Goal: Task Accomplishment & Management: Use online tool/utility

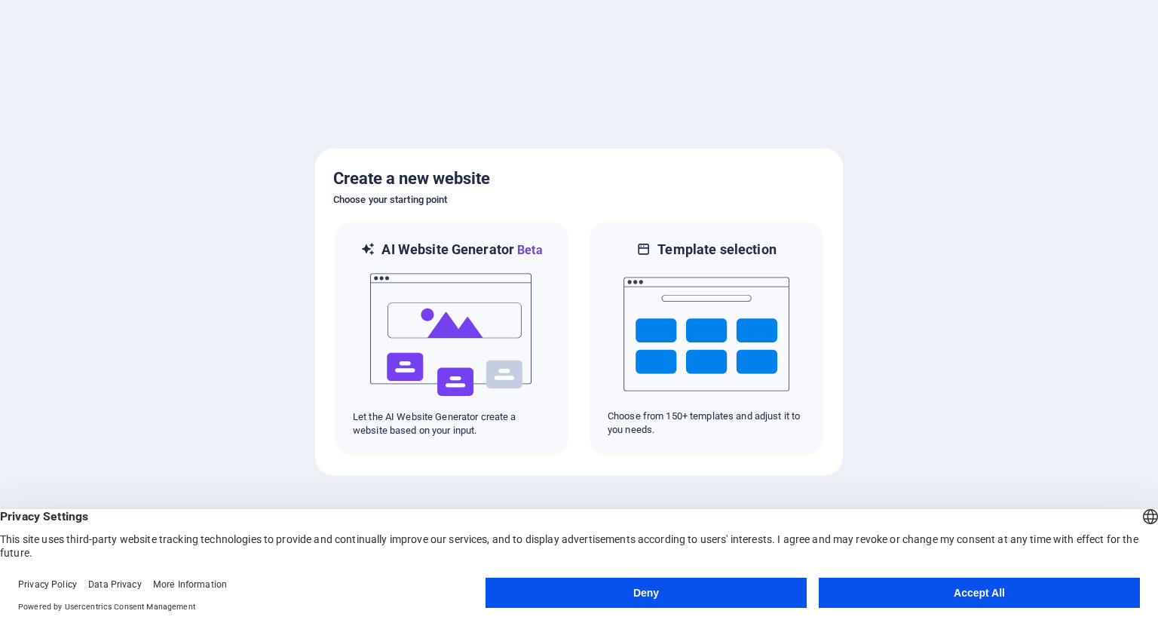
click at [908, 601] on button "Accept All" at bounding box center [978, 592] width 321 height 30
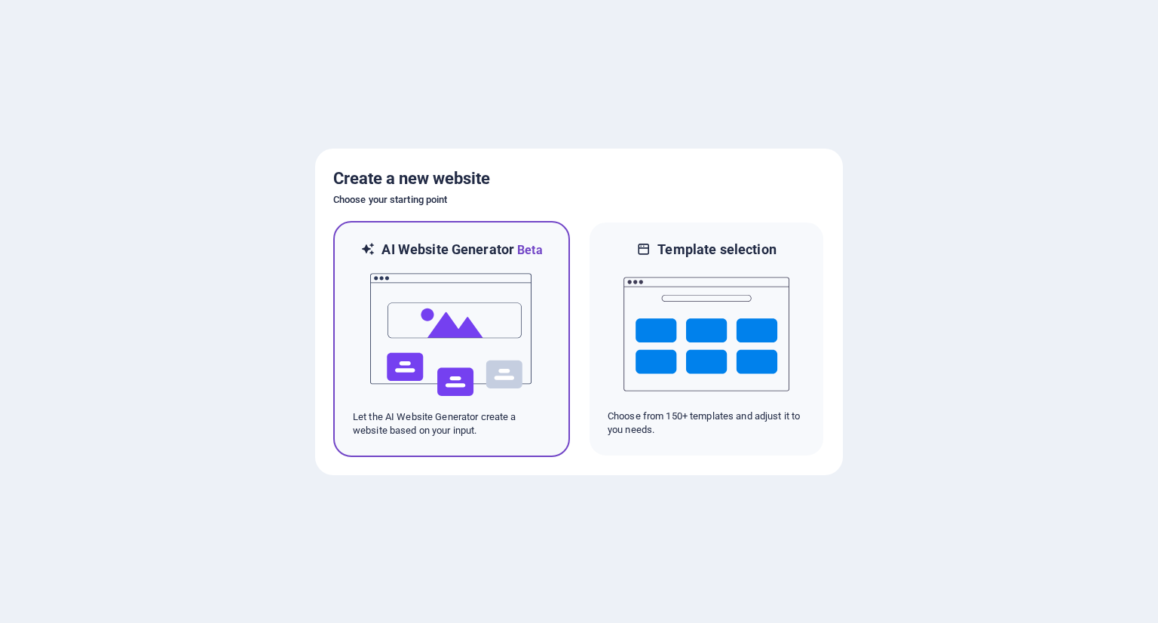
click at [442, 343] on img at bounding box center [452, 334] width 166 height 151
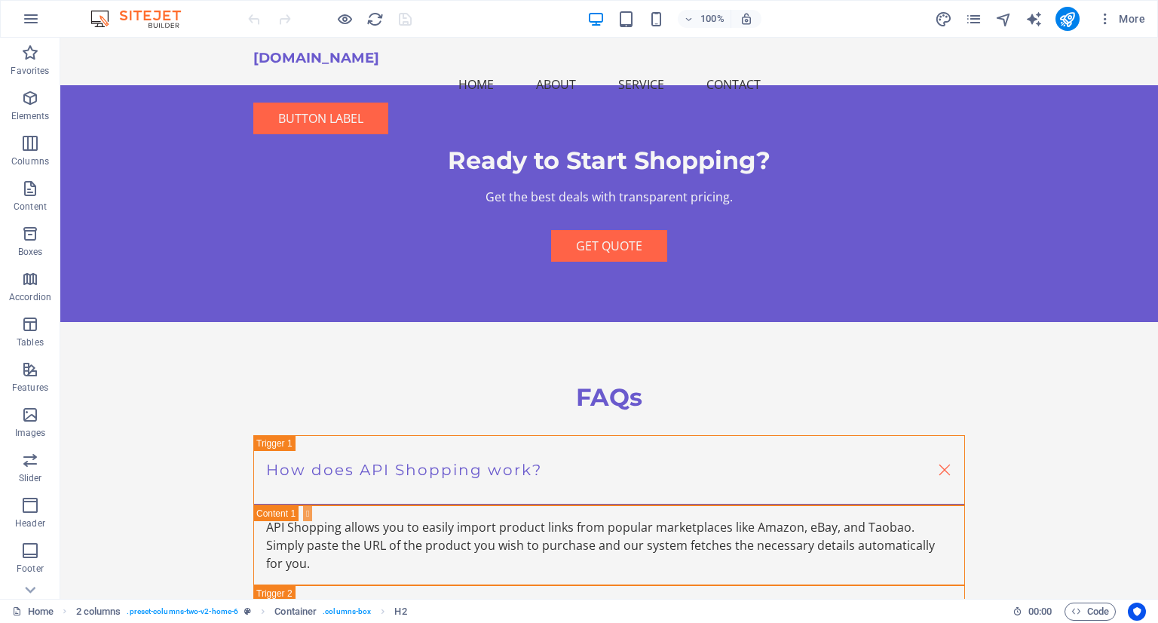
scroll to position [2836, 0]
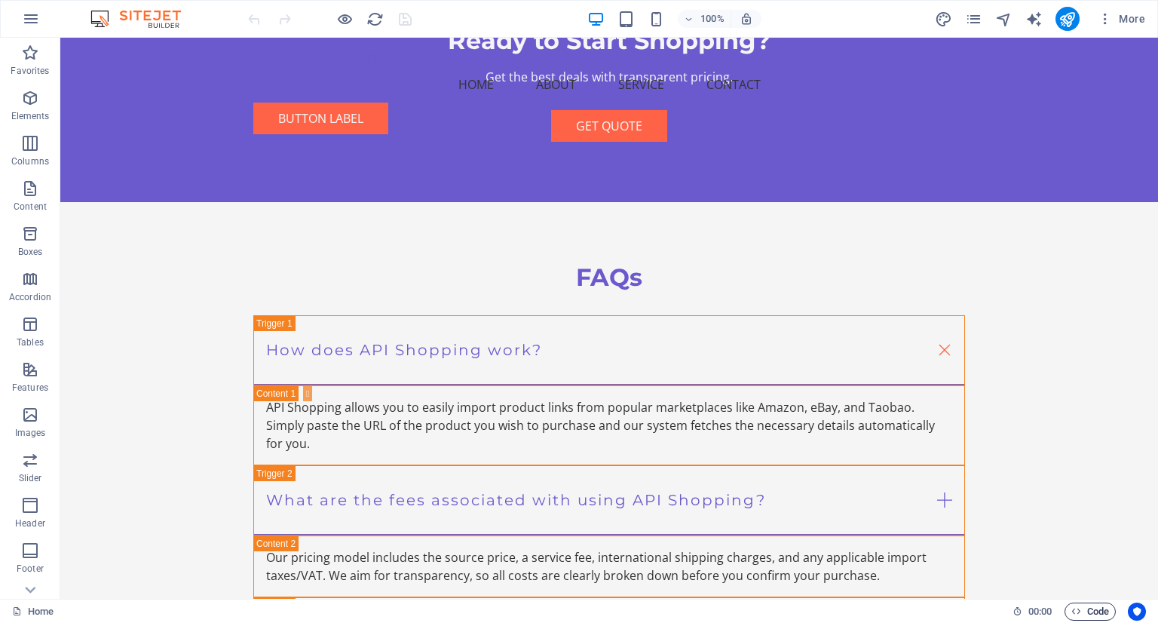
click at [1091, 612] on span "Code" at bounding box center [1090, 611] width 38 height 18
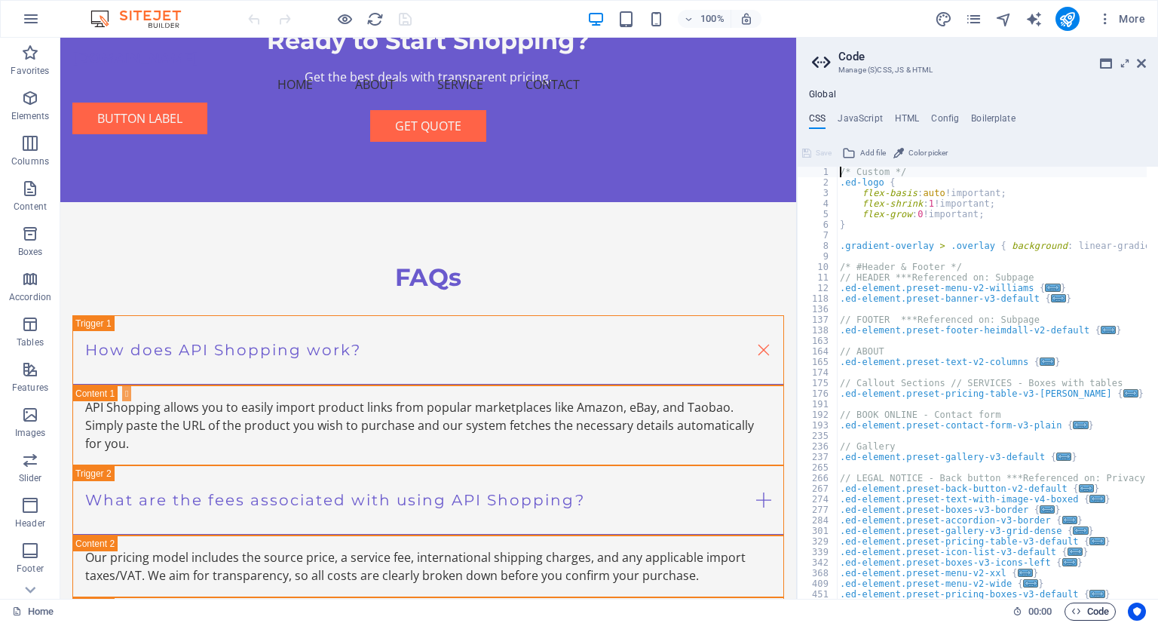
scroll to position [2854, 0]
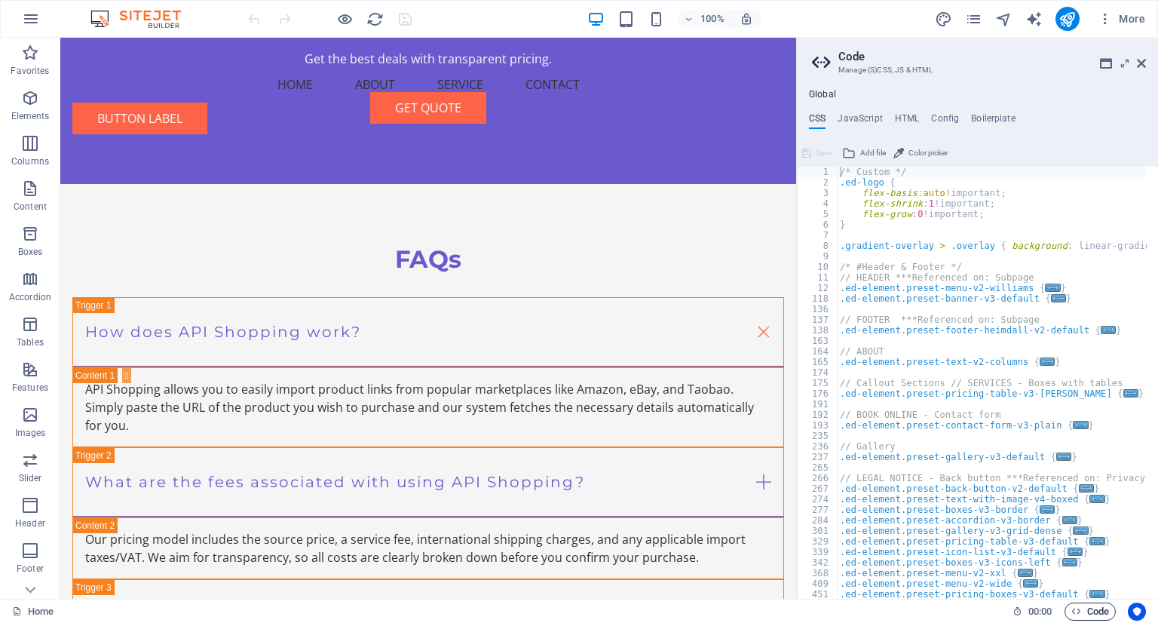
click at [1091, 612] on span "Code" at bounding box center [1090, 611] width 38 height 18
click at [1137, 57] on icon at bounding box center [1140, 63] width 9 height 12
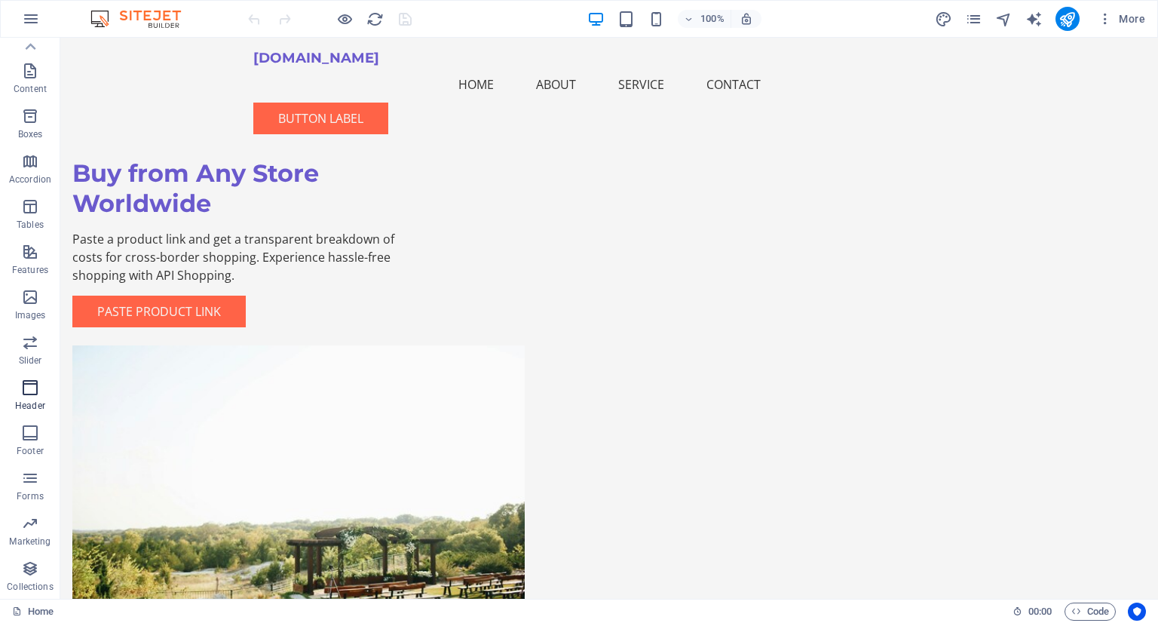
scroll to position [118, 0]
click at [24, 540] on p "Marketing" at bounding box center [29, 541] width 41 height 12
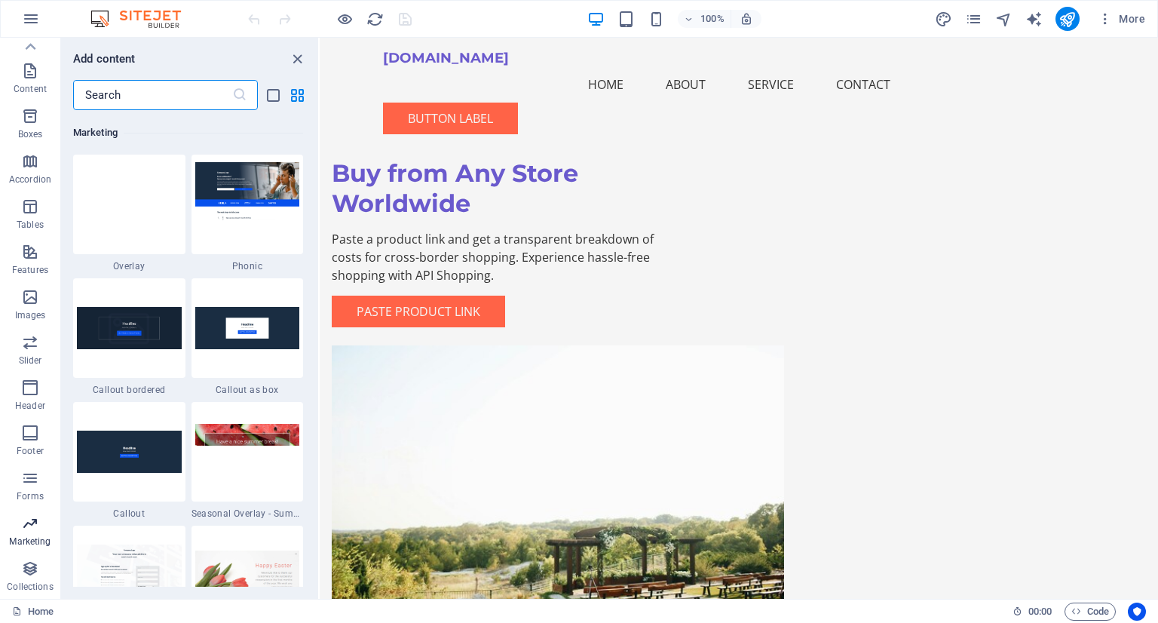
scroll to position [12275, 0]
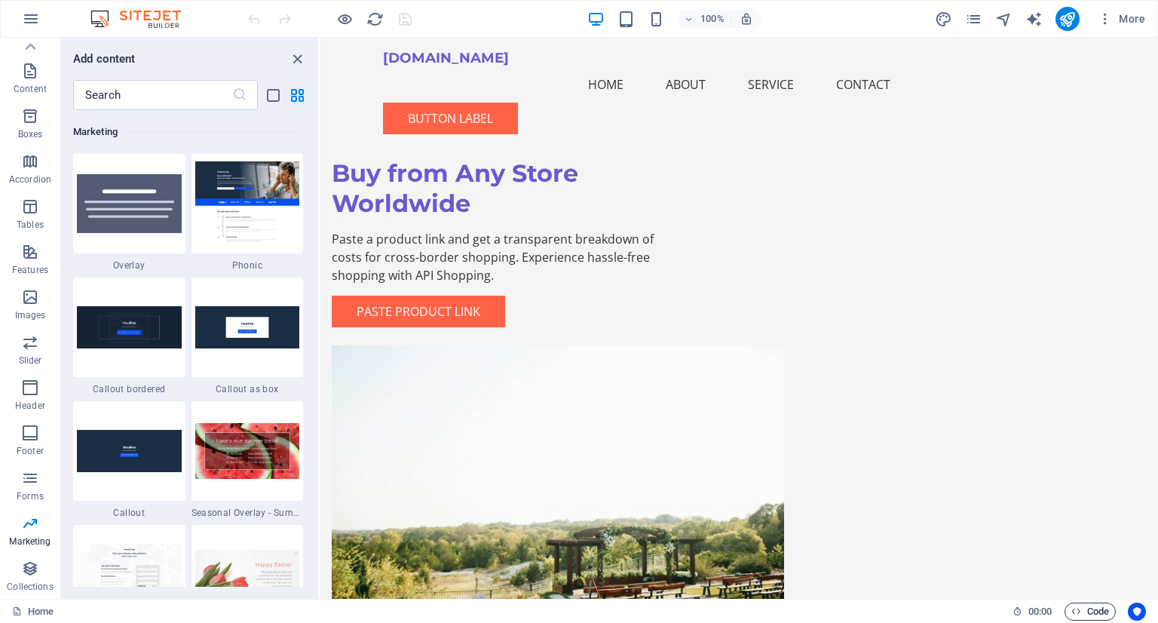
click at [1097, 610] on span "Code" at bounding box center [1090, 611] width 38 height 18
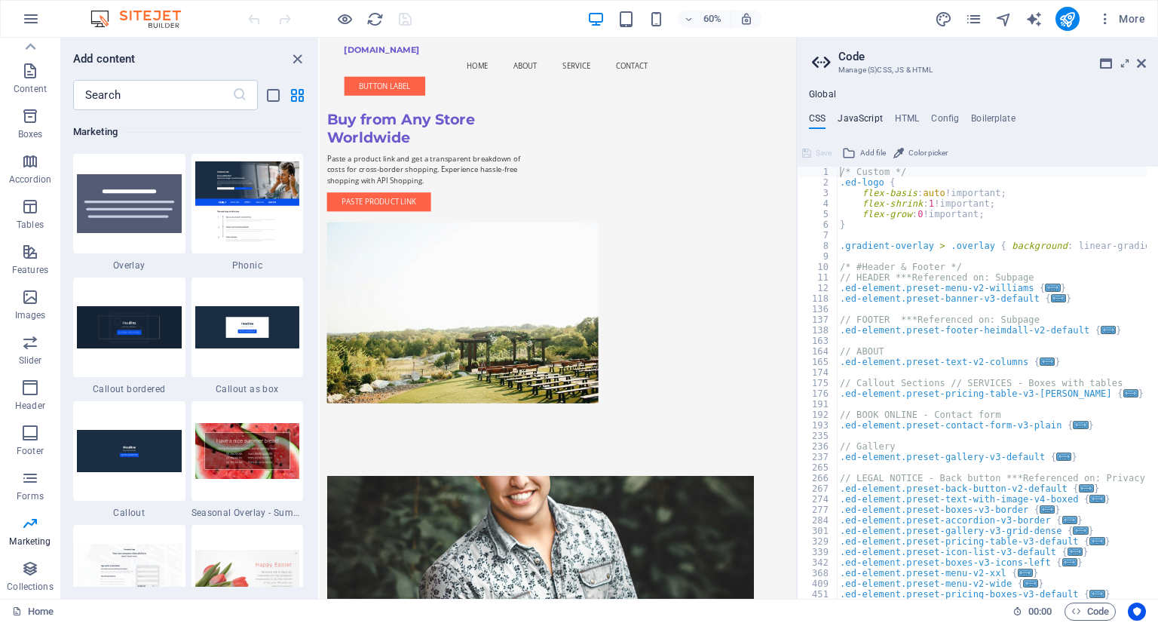
click at [858, 124] on h4 "JavaScript" at bounding box center [859, 121] width 44 height 17
type textarea "/* JS for preset "Menu V2" */"
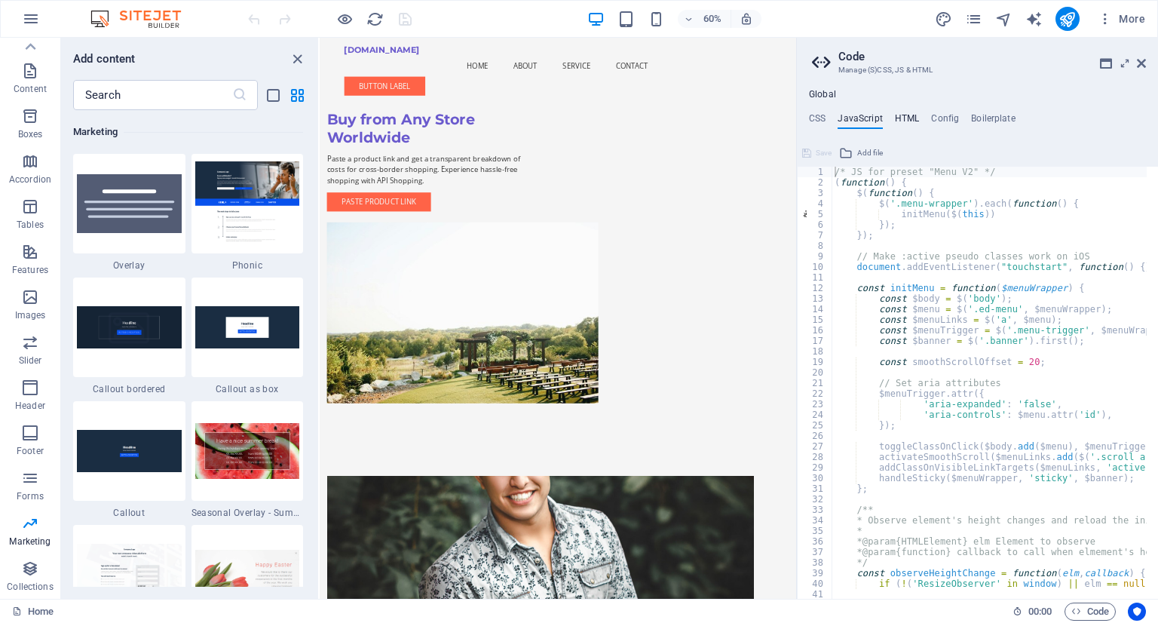
click at [913, 124] on h4 "HTML" at bounding box center [907, 121] width 25 height 17
type textarea "<a href="#main-content" class="wv-link-content button">Skip to main content</a>"
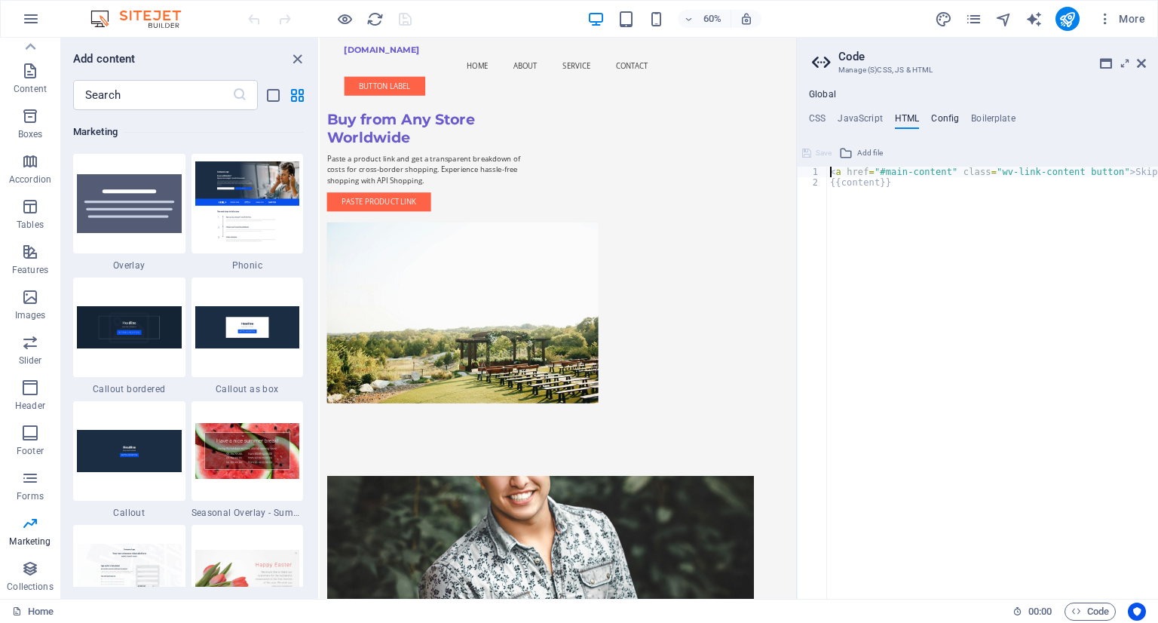
click at [941, 118] on h4 "Config" at bounding box center [945, 121] width 28 height 17
type textarea "$color-background: #F5F5F5;"
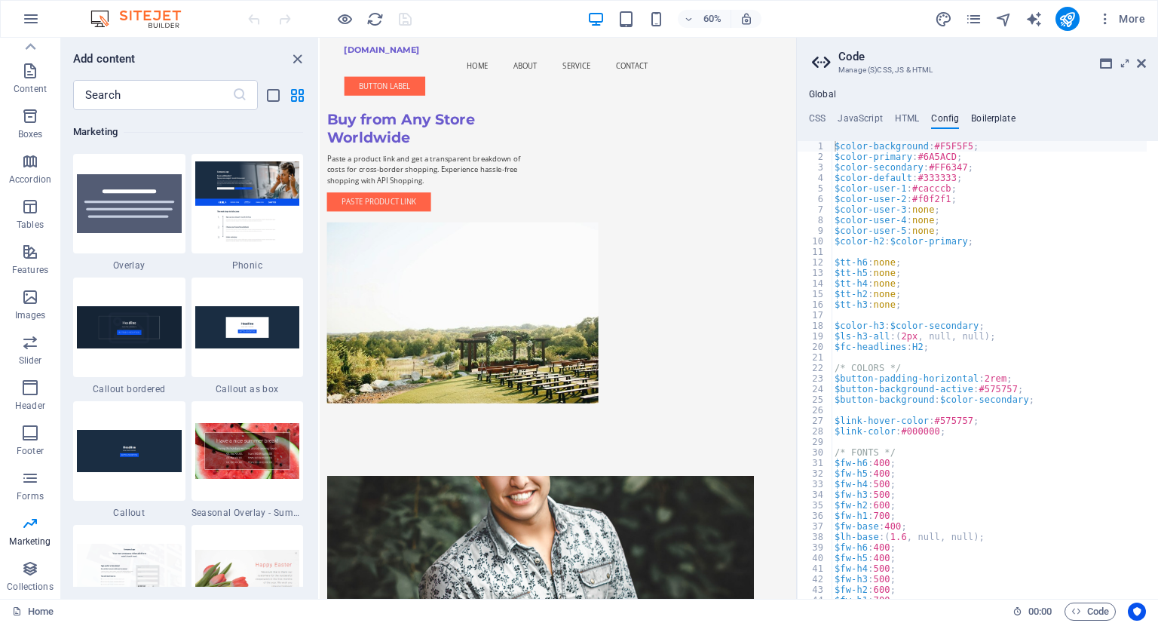
click at [1011, 118] on h4 "Boilerplate" at bounding box center [993, 121] width 44 height 17
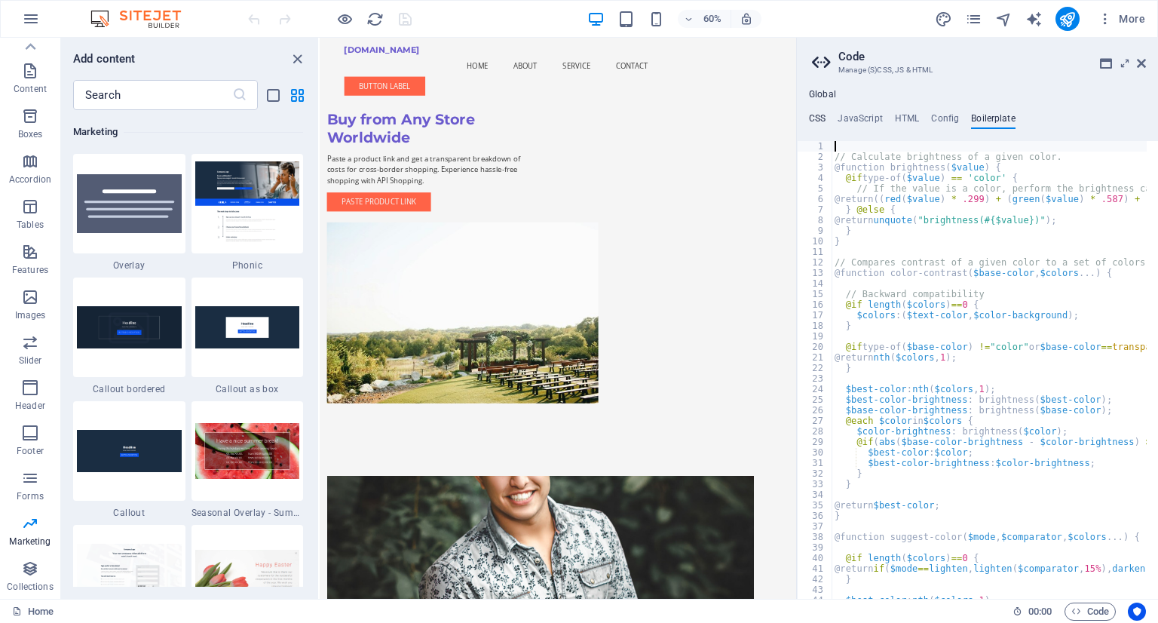
click at [814, 117] on h4 "CSS" at bounding box center [817, 121] width 17 height 17
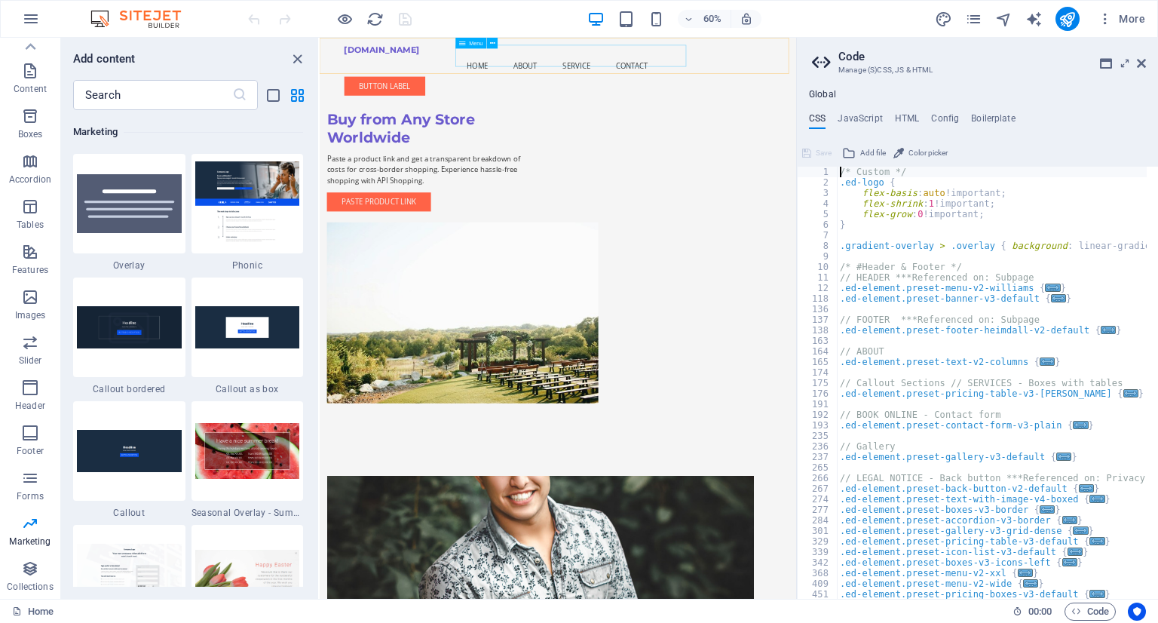
click at [589, 71] on nav "Home About Service Contact" at bounding box center [716, 84] width 711 height 36
click at [1139, 67] on icon at bounding box center [1140, 63] width 9 height 12
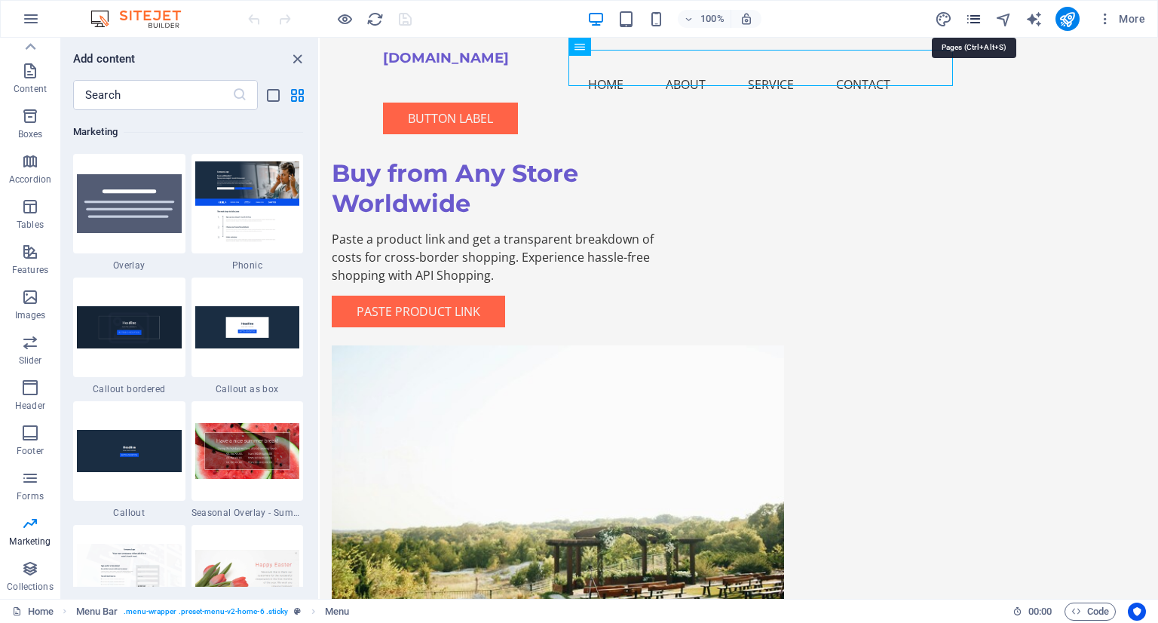
click at [968, 14] on icon "pages" at bounding box center [973, 19] width 17 height 17
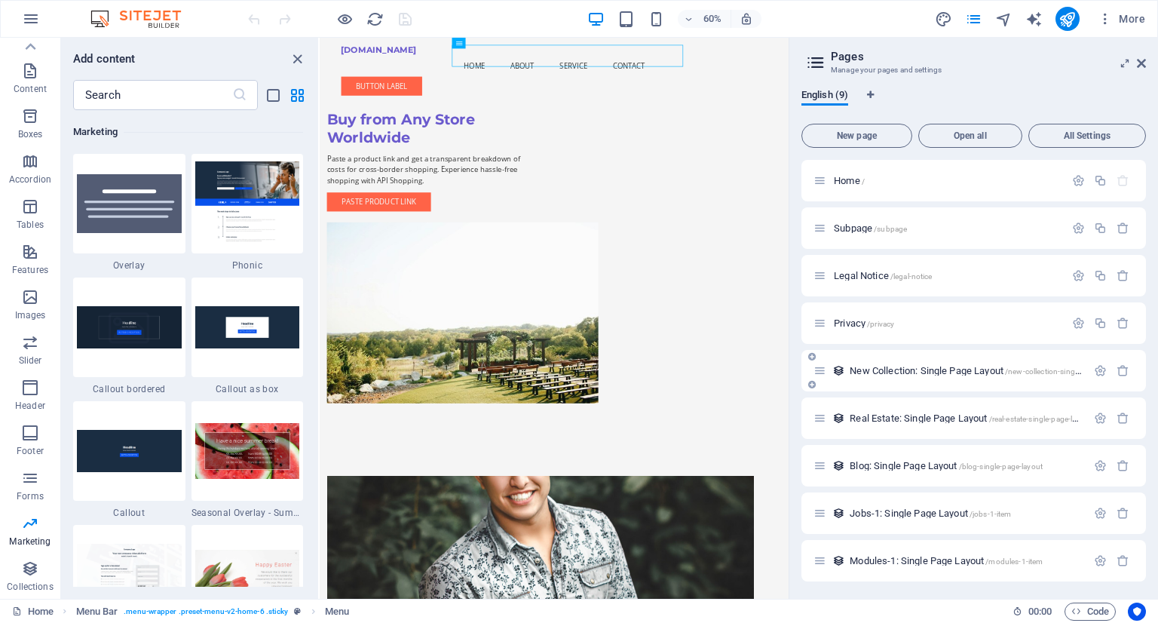
scroll to position [1, 0]
click at [974, 12] on icon "pages" at bounding box center [973, 19] width 17 height 17
click at [1139, 63] on icon at bounding box center [1140, 63] width 9 height 12
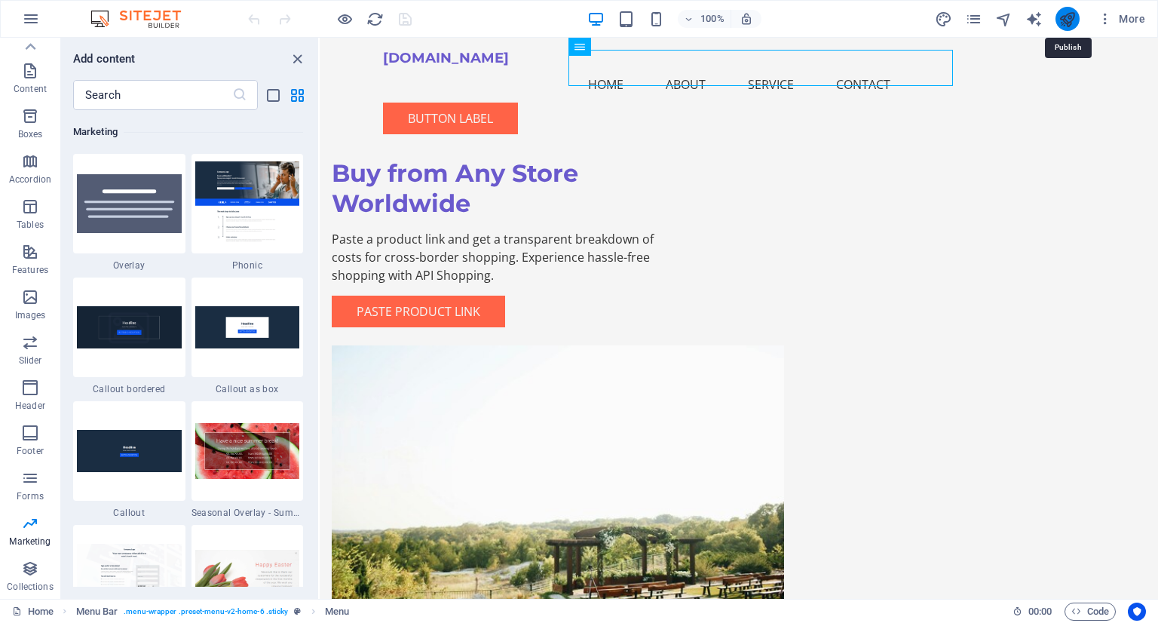
click at [1063, 20] on icon "publish" at bounding box center [1066, 19] width 17 height 17
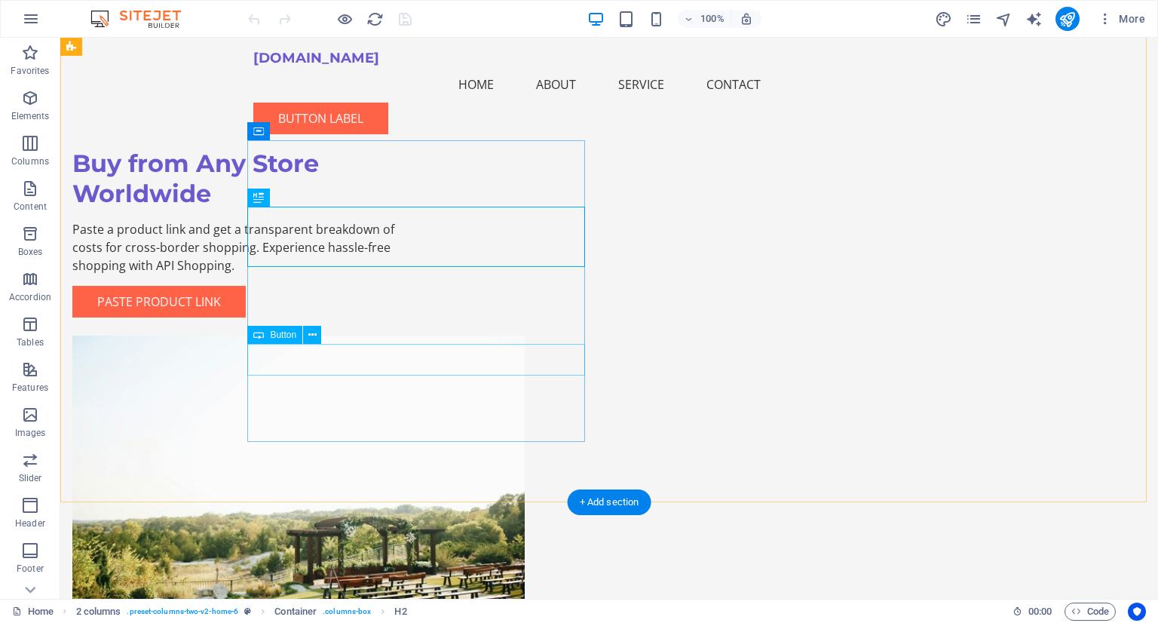
scroll to position [75, 0]
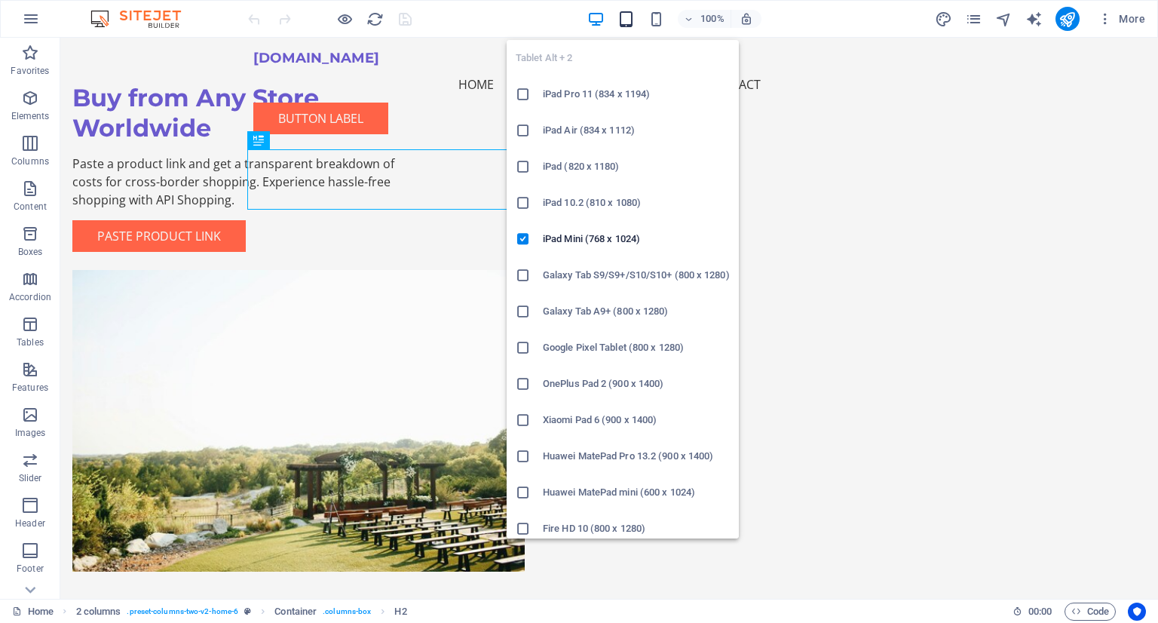
click at [624, 23] on icon "button" at bounding box center [625, 19] width 17 height 17
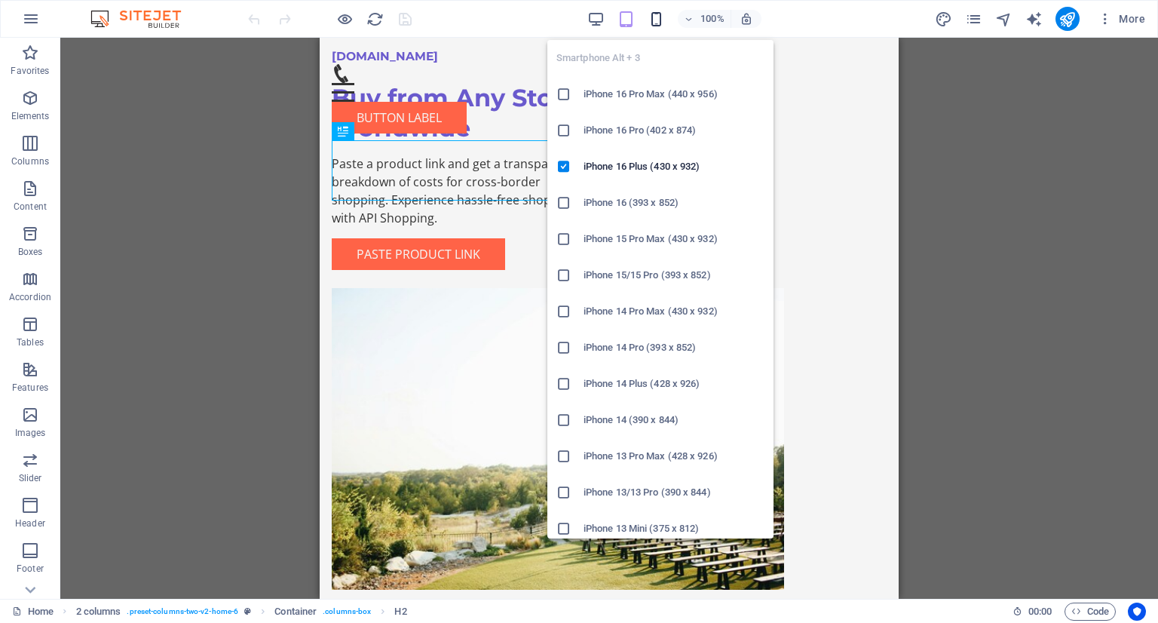
click at [655, 17] on icon "button" at bounding box center [655, 19] width 17 height 17
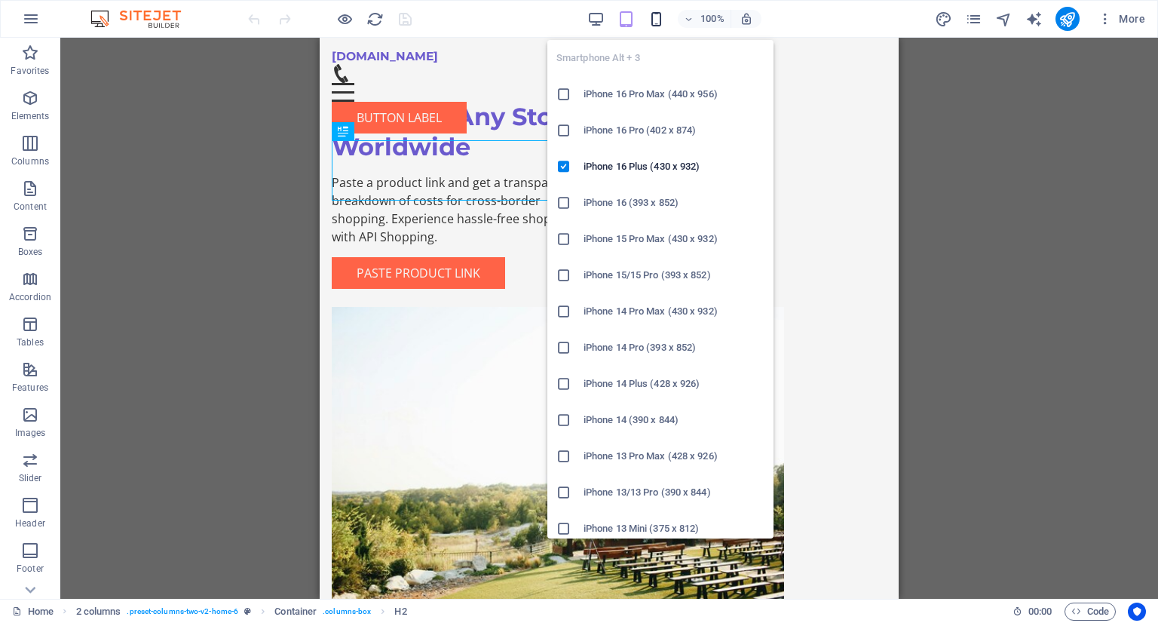
scroll to position [90, 0]
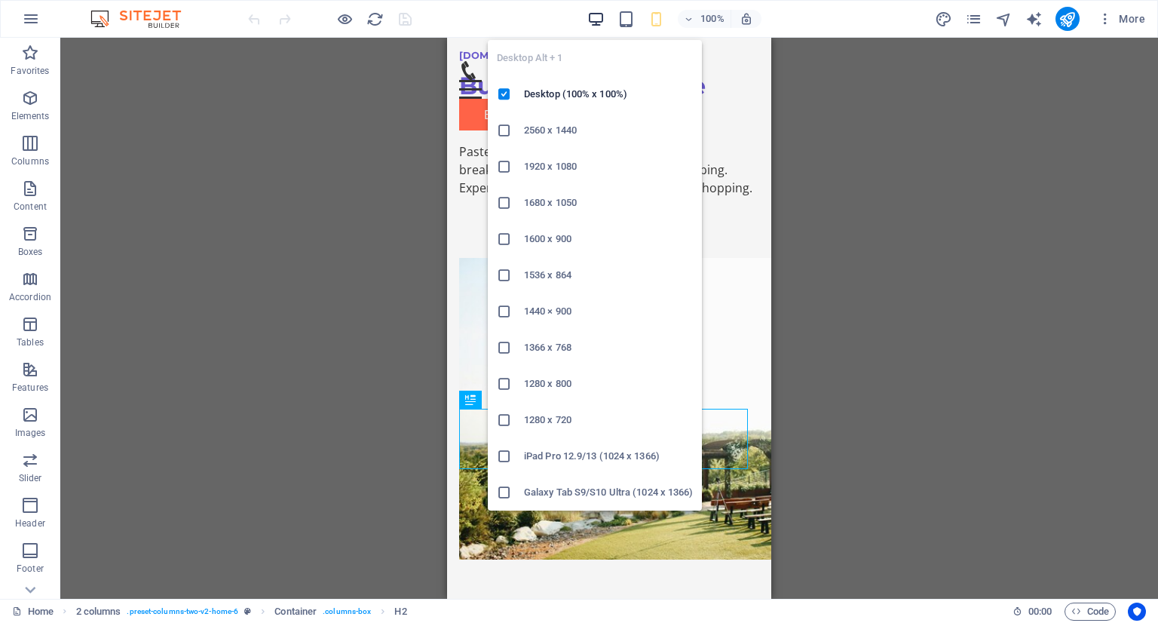
click at [603, 16] on icon "button" at bounding box center [595, 19] width 17 height 17
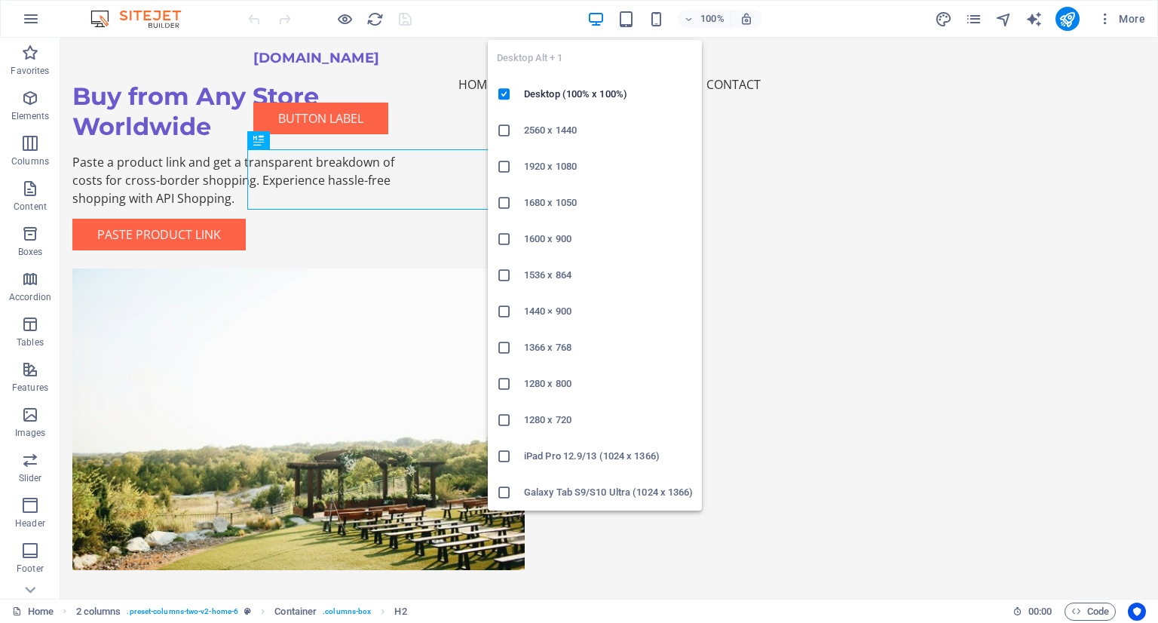
scroll to position [75, 0]
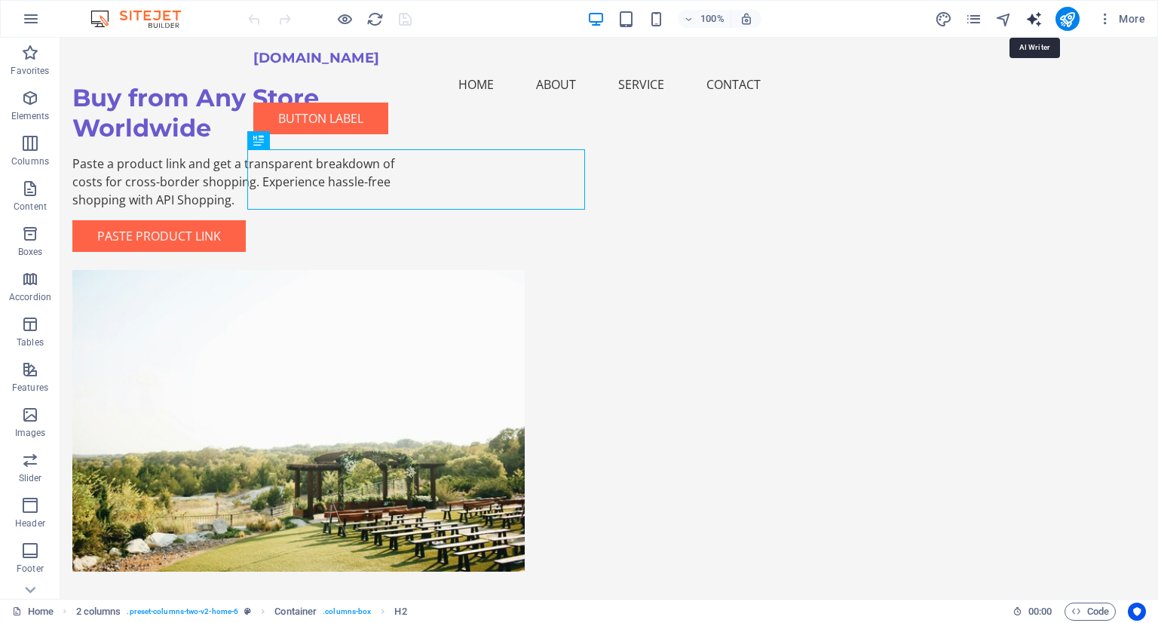
click at [1028, 20] on icon "text_generator" at bounding box center [1033, 19] width 17 height 17
select select "English"
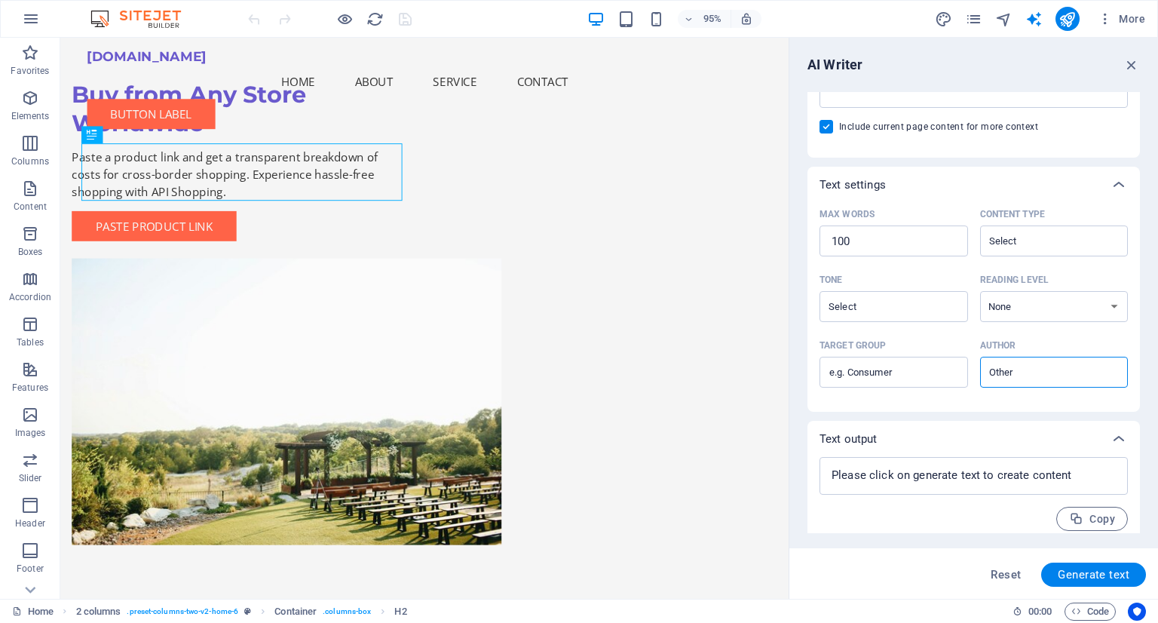
scroll to position [274, 0]
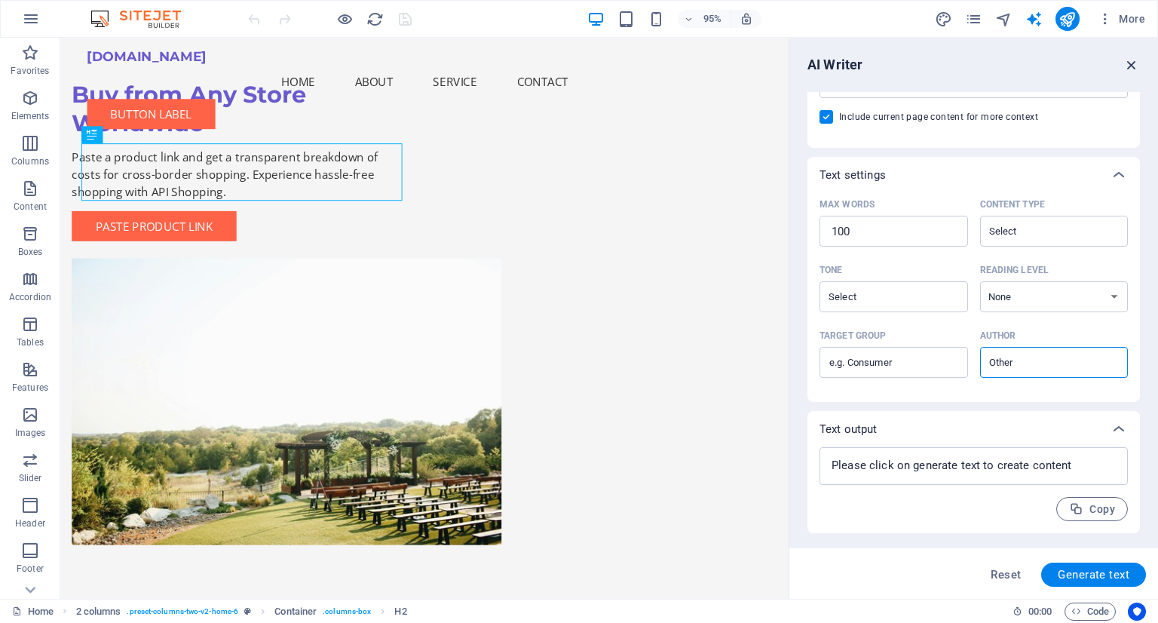
click at [1130, 69] on icon "button" at bounding box center [1131, 65] width 17 height 17
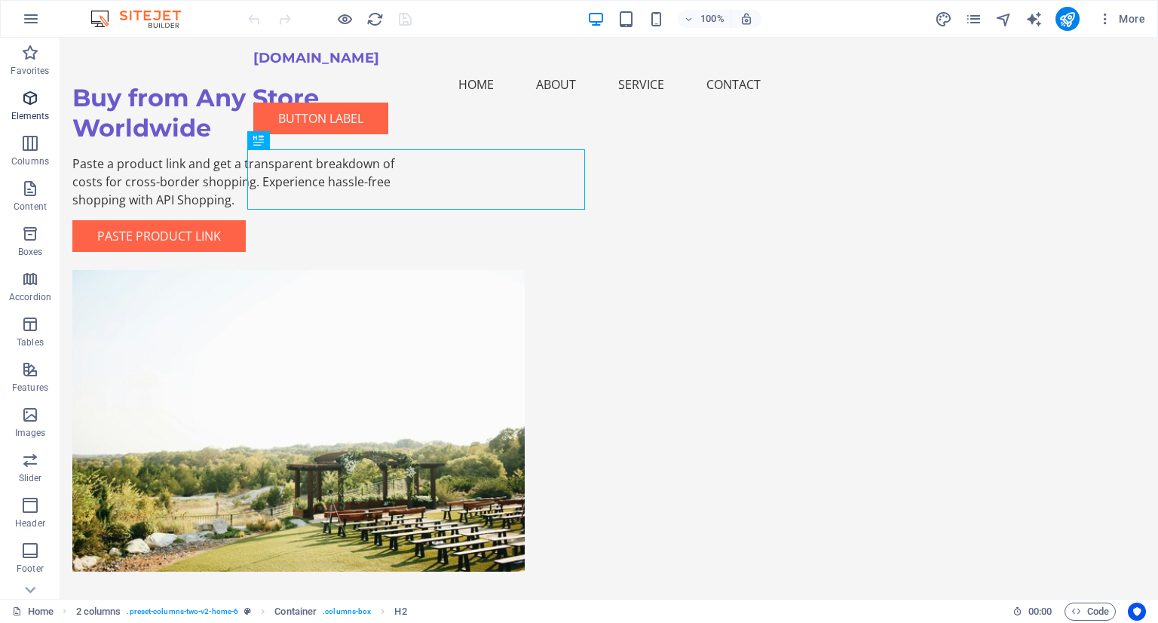
click at [20, 100] on span "Elements" at bounding box center [30, 107] width 60 height 36
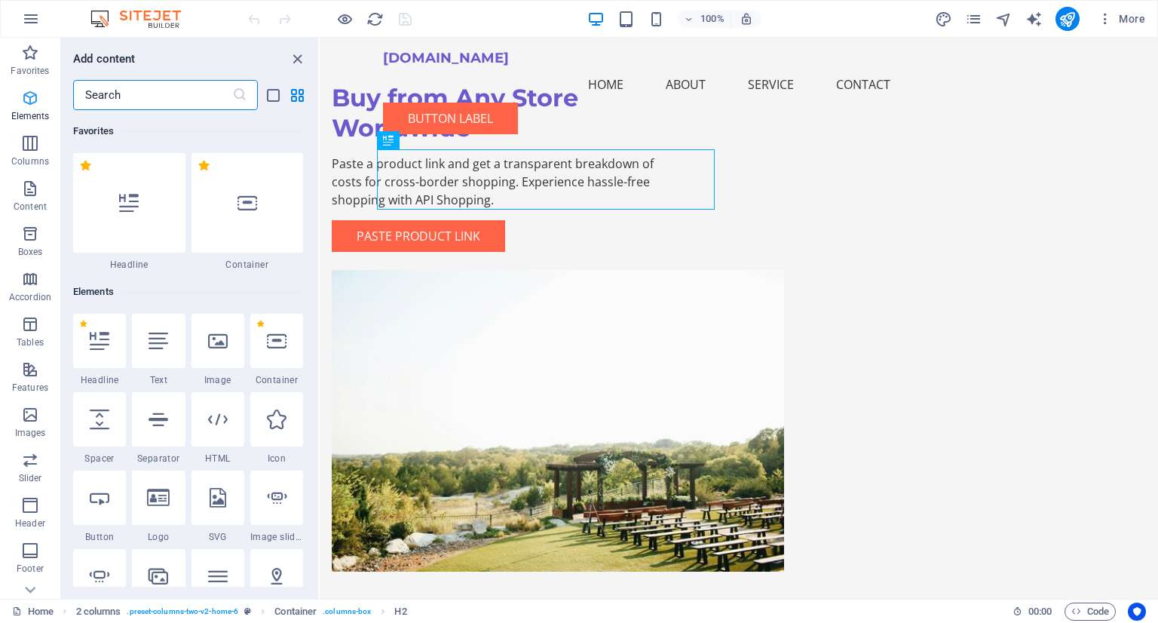
scroll to position [160, 0]
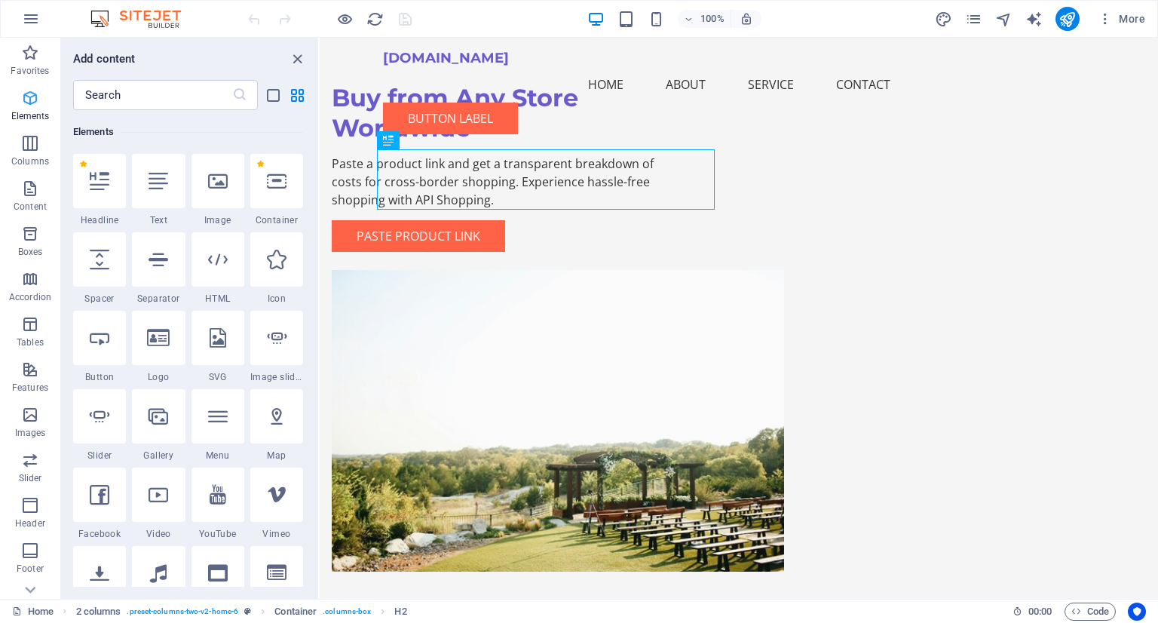
click at [20, 100] on span "Elements" at bounding box center [30, 107] width 60 height 36
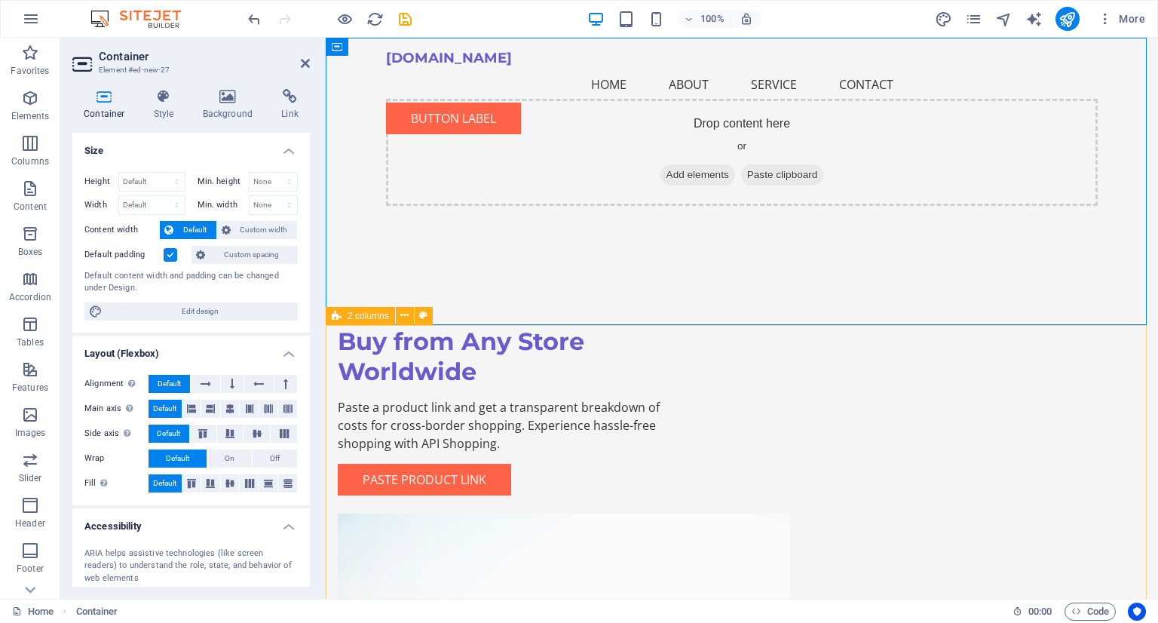
scroll to position [75, 0]
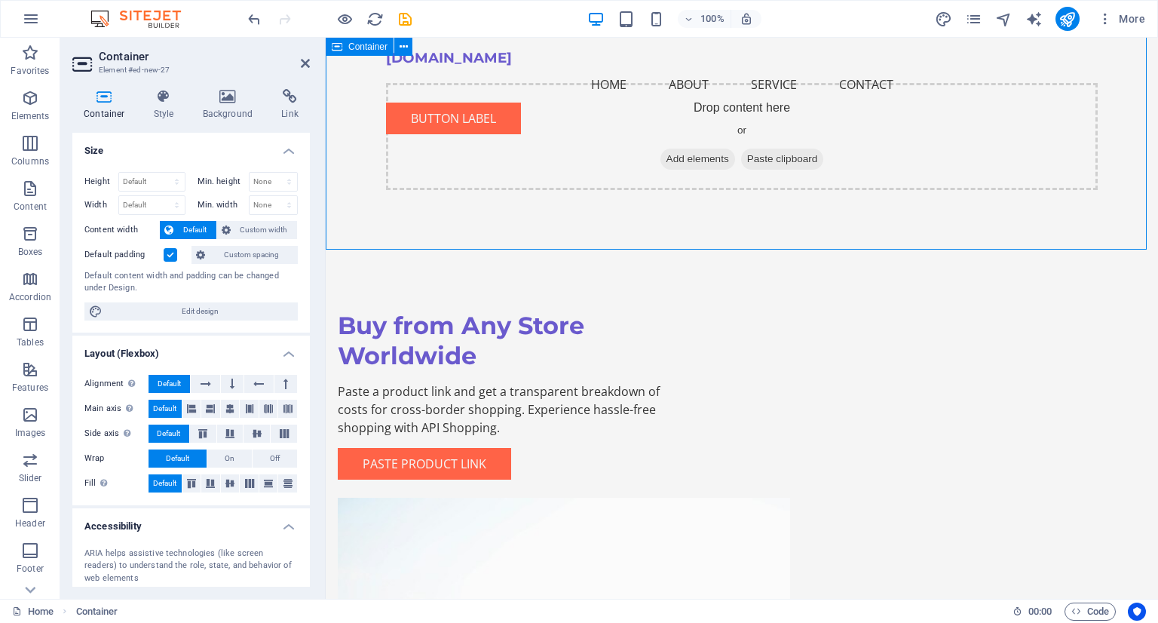
click at [721, 238] on div "Drop content here or Add elements Paste clipboard" at bounding box center [742, 106] width 832 height 288
click at [1157, 280] on div "Buy from Any Store Worldwide Paste a product link and get a transparent breakdo…" at bounding box center [742, 554] width 832 height 609
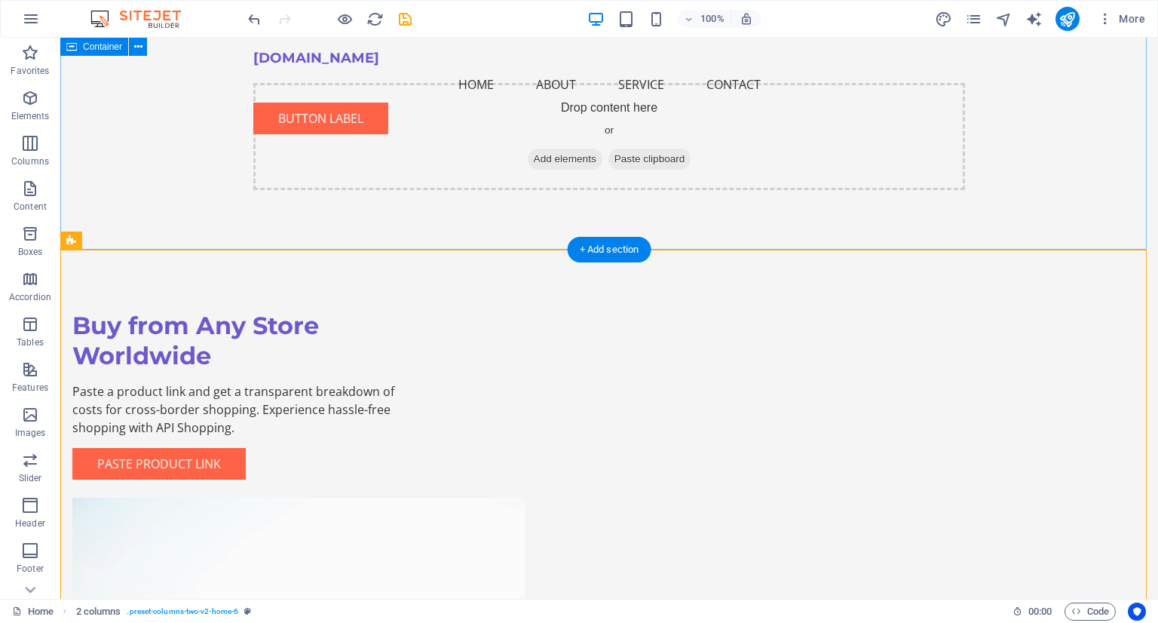
scroll to position [0, 0]
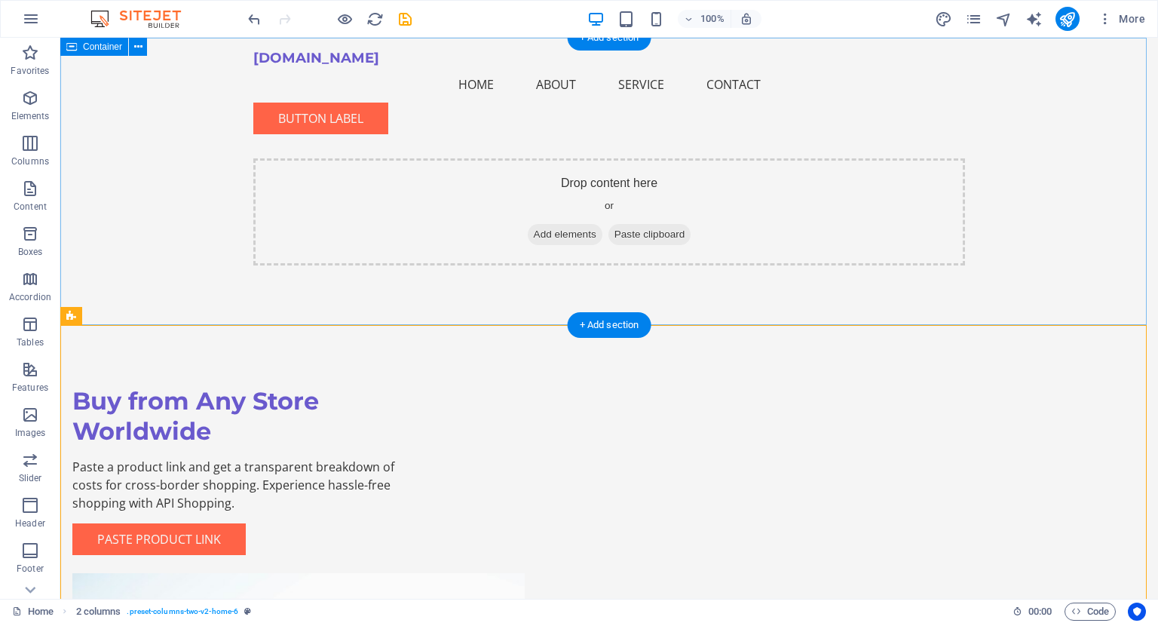
click at [851, 154] on div "Drop content here or Add elements Paste clipboard" at bounding box center [608, 182] width 1097 height 288
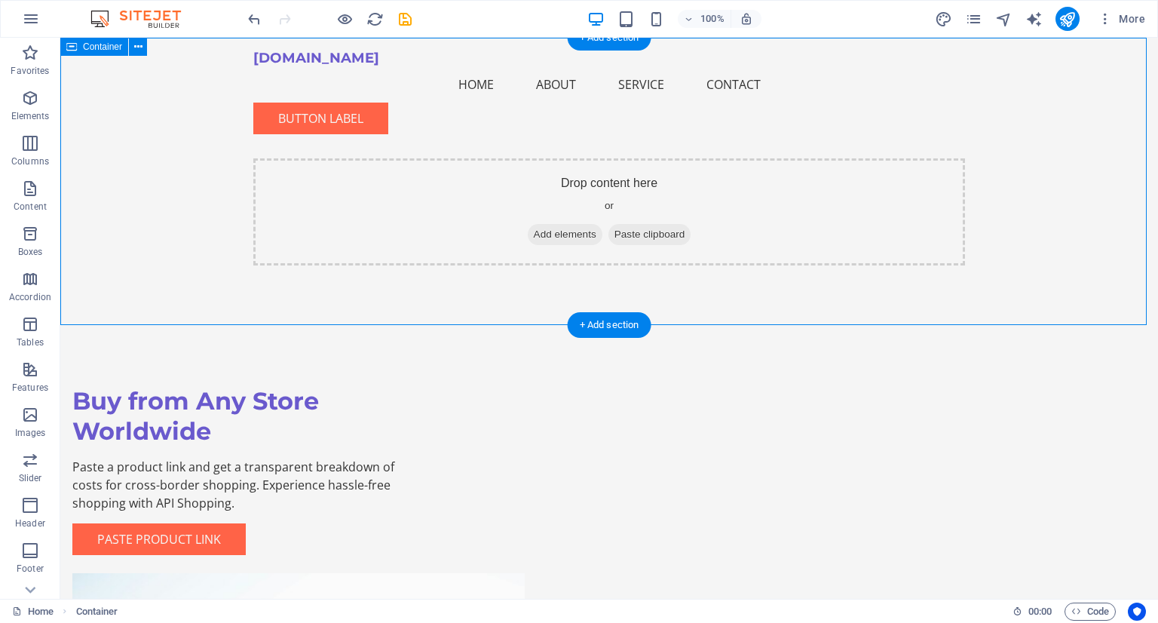
click at [843, 167] on div "Drop content here or Add elements Paste clipboard" at bounding box center [608, 211] width 711 height 107
click at [826, 187] on div "Drop content here or Add elements Paste clipboard" at bounding box center [608, 211] width 711 height 107
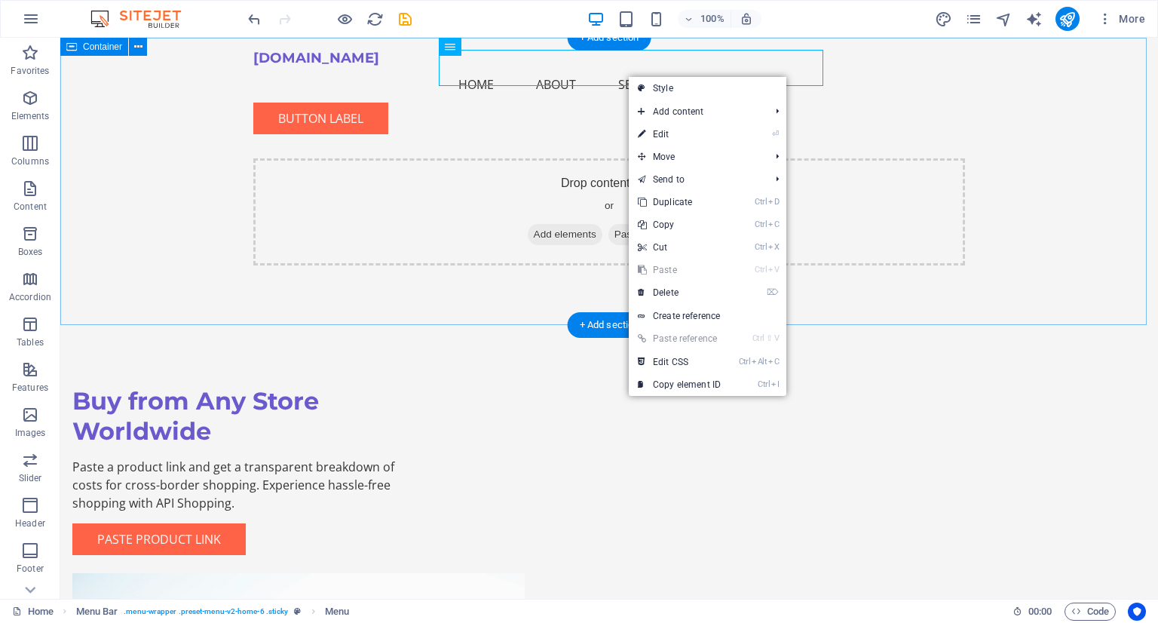
click at [156, 154] on div "Drop content here or Add elements Paste clipboard" at bounding box center [608, 182] width 1097 height 288
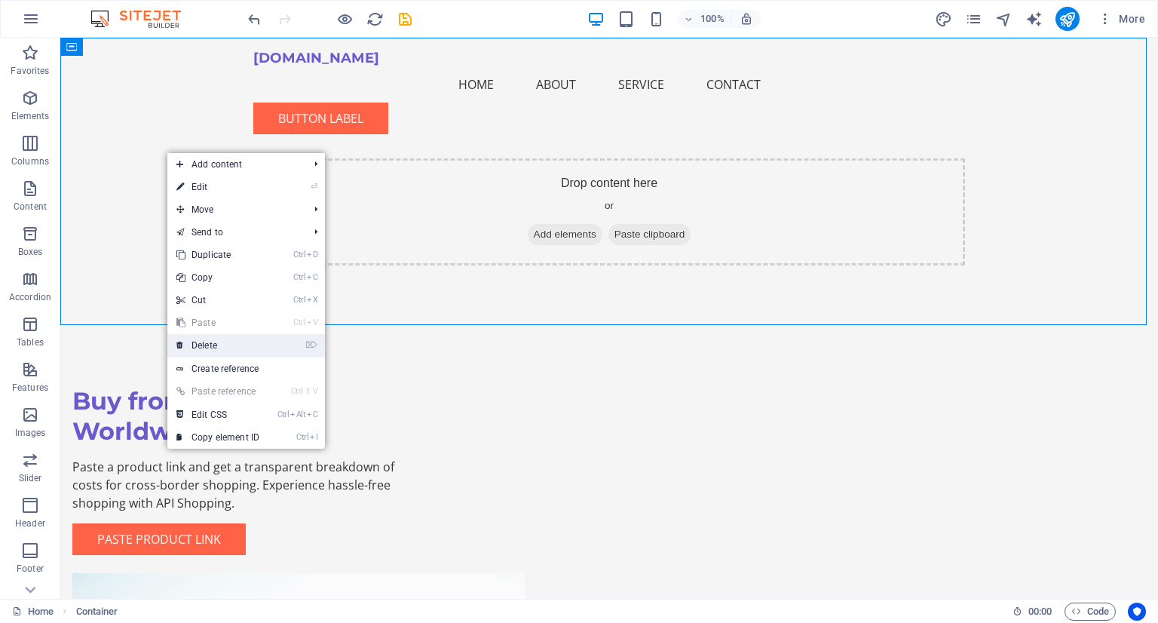
click at [220, 344] on link "⌦ Delete" at bounding box center [217, 345] width 101 height 23
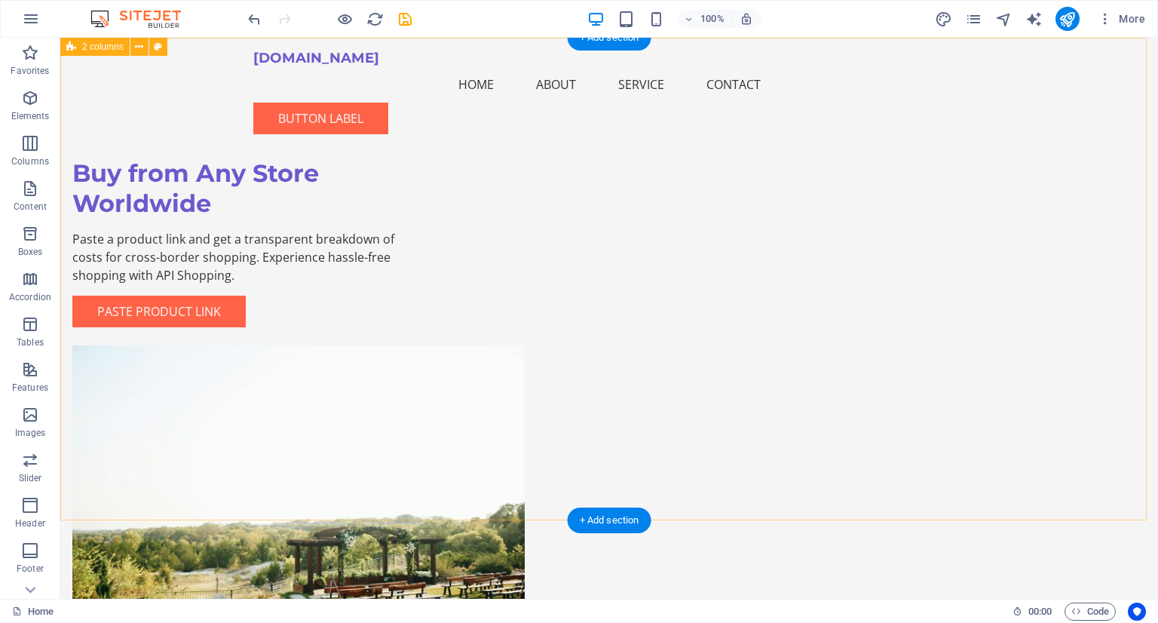
click at [1001, 207] on div "Buy from Any Store Worldwide Paste a product link and get a transparent breakdo…" at bounding box center [608, 372] width 1097 height 669
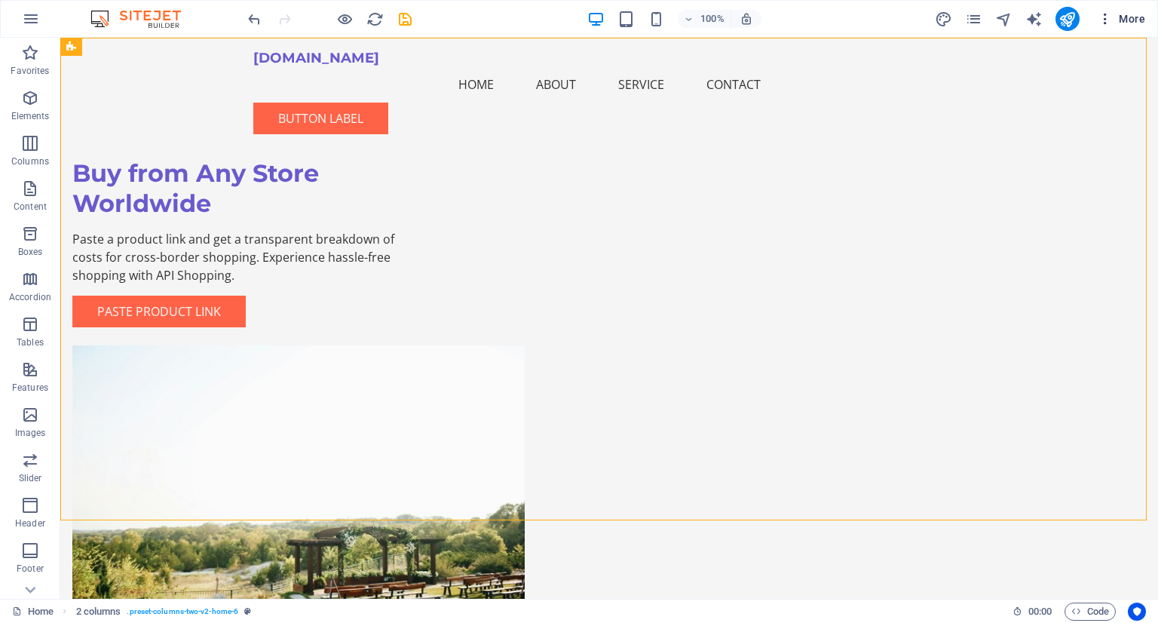
click at [1121, 17] on span "More" at bounding box center [1120, 18] width 47 height 15
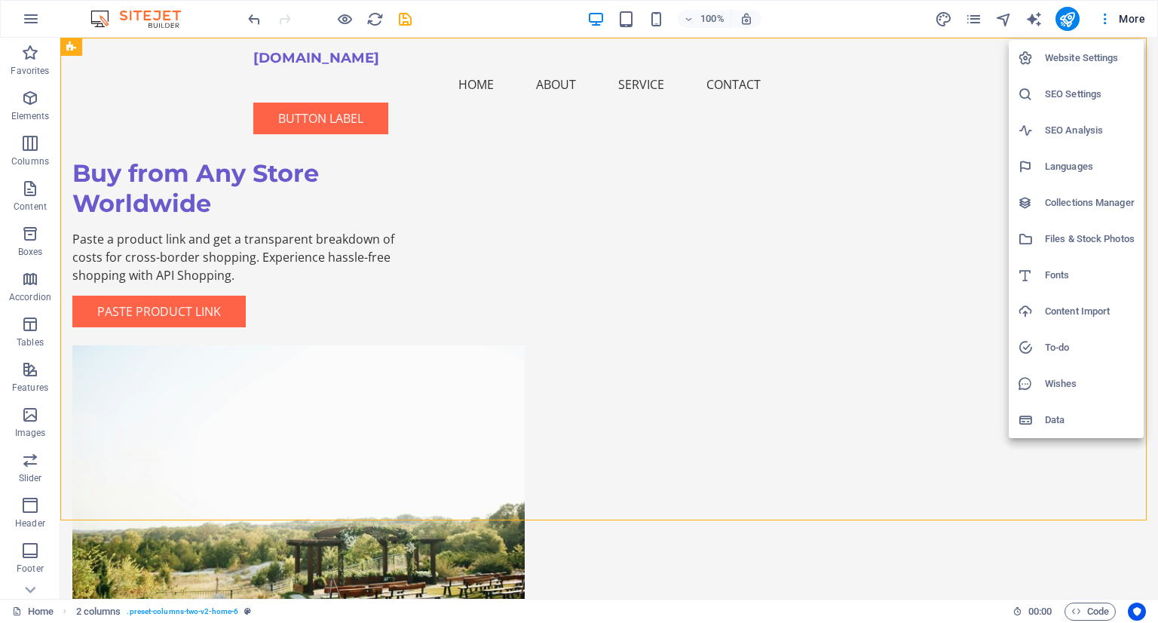
click at [1057, 60] on h6 "Website Settings" at bounding box center [1090, 58] width 90 height 18
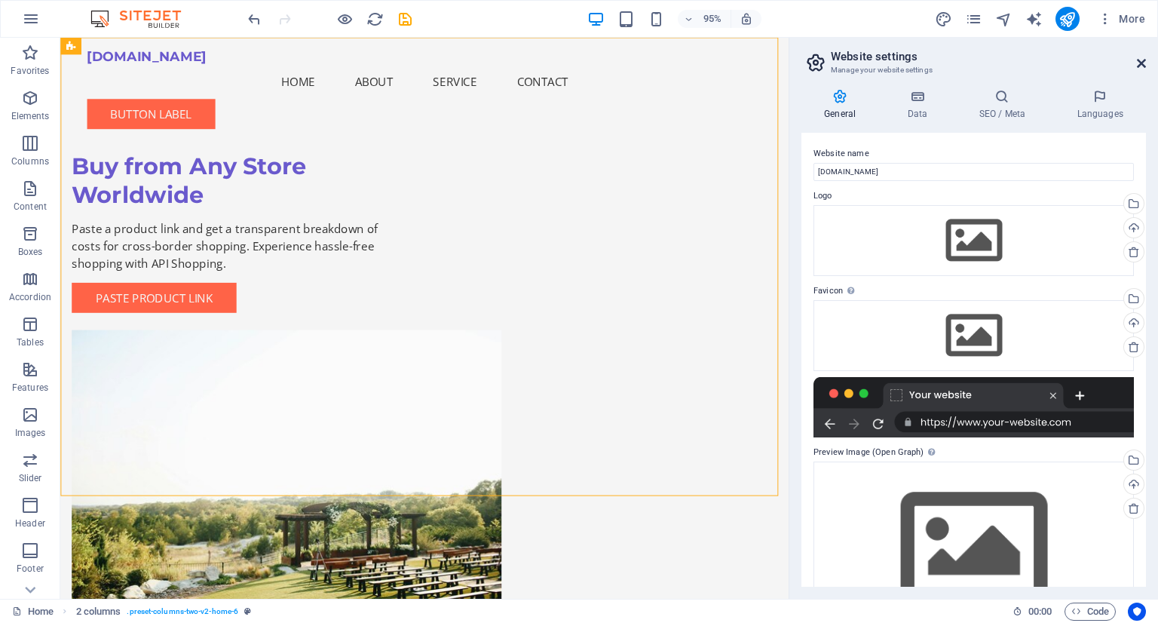
click at [1139, 64] on icon at bounding box center [1140, 63] width 9 height 12
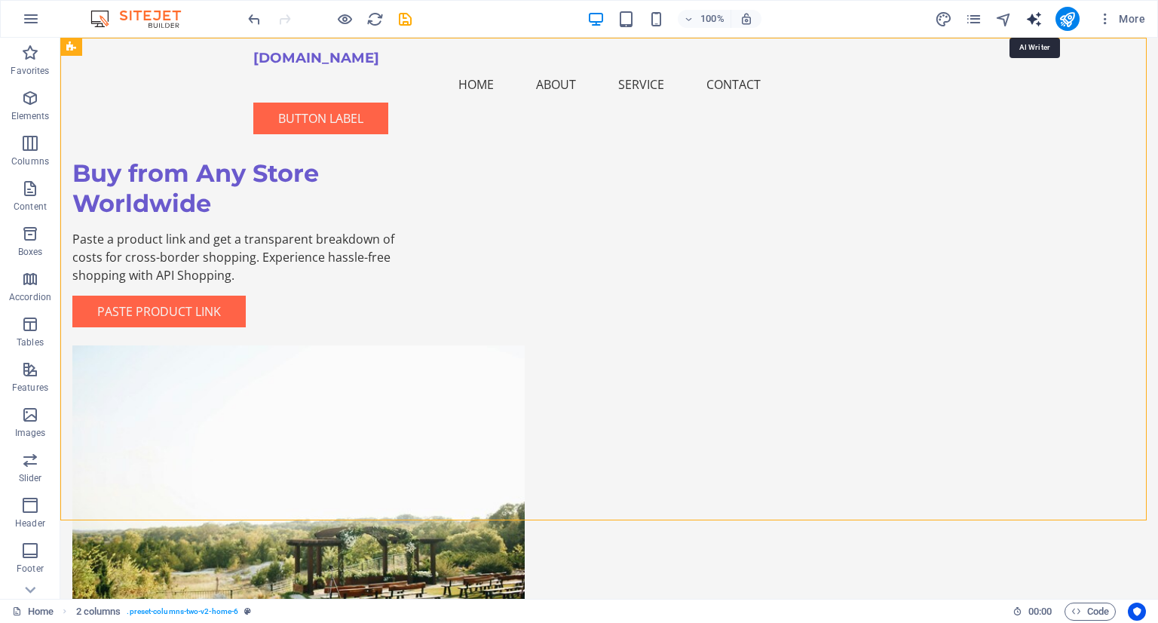
click at [1030, 17] on icon "text_generator" at bounding box center [1033, 19] width 17 height 17
select select "English"
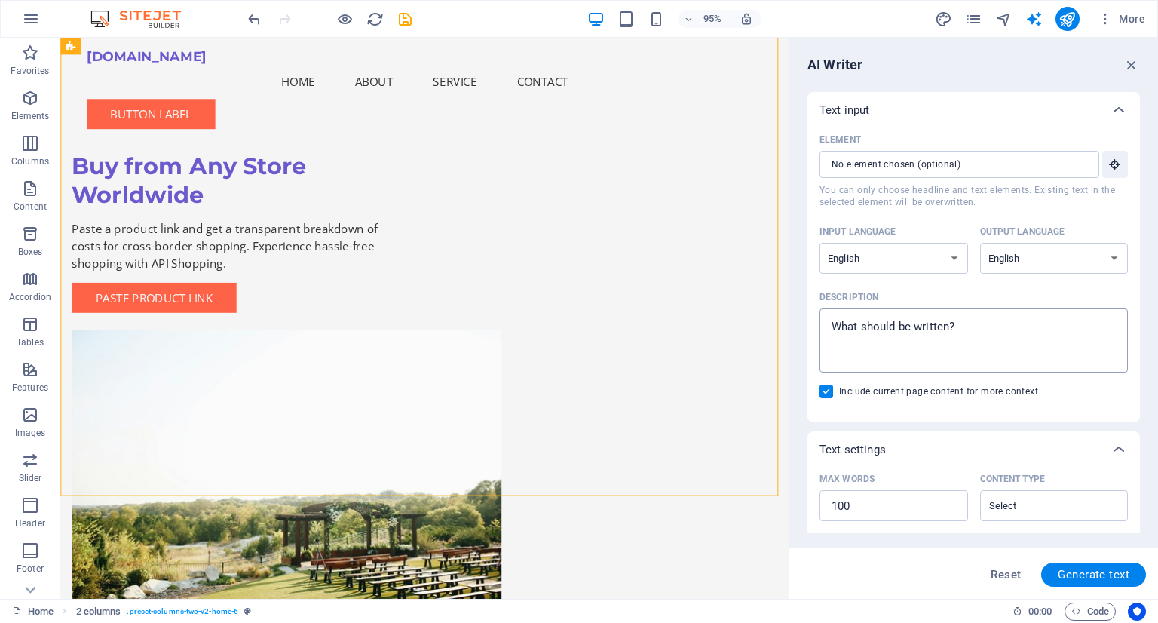
type textarea "x"
click at [976, 320] on textarea "Description x ​" at bounding box center [973, 340] width 293 height 49
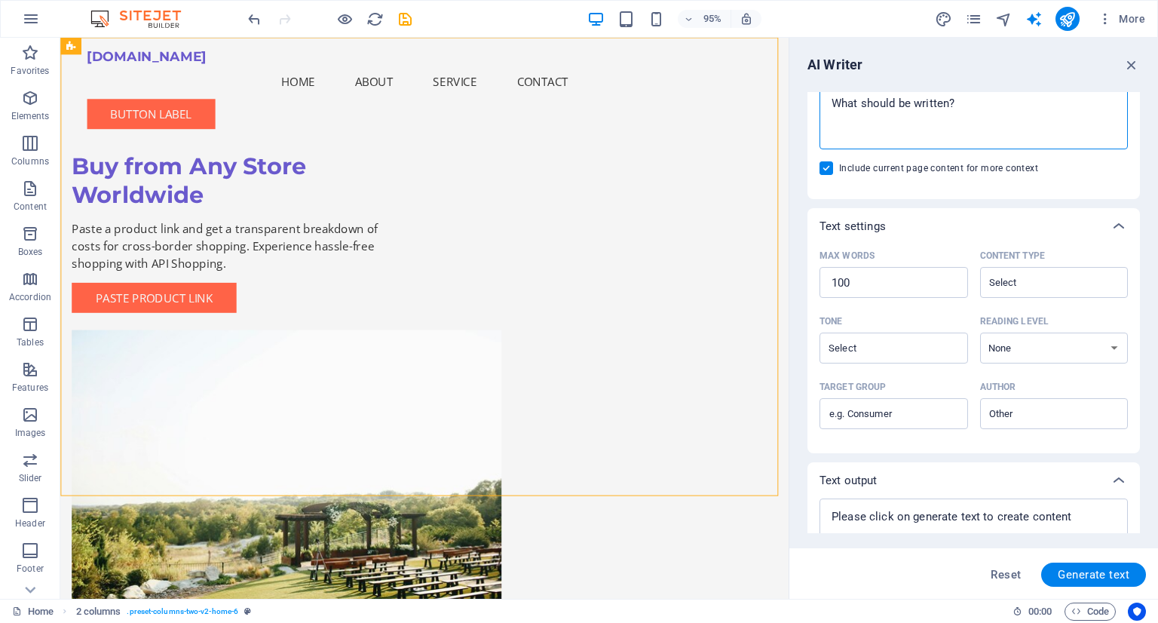
scroll to position [226, 0]
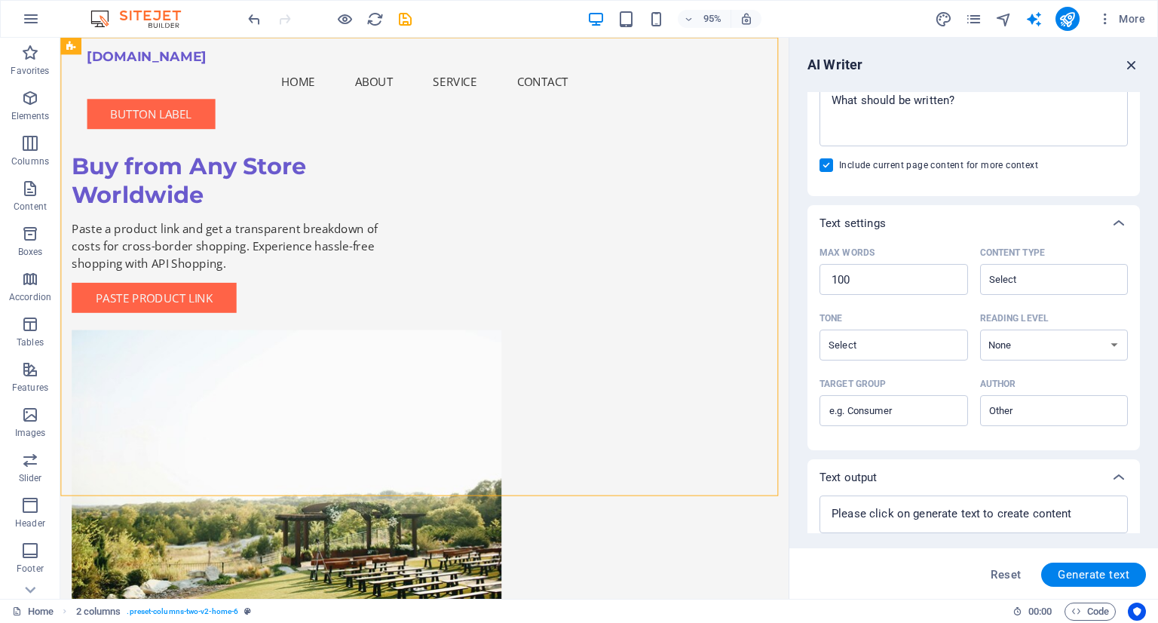
drag, startPoint x: 1133, startPoint y: 58, endPoint x: 993, endPoint y: 11, distance: 147.3
click at [1133, 58] on icon "button" at bounding box center [1131, 65] width 17 height 17
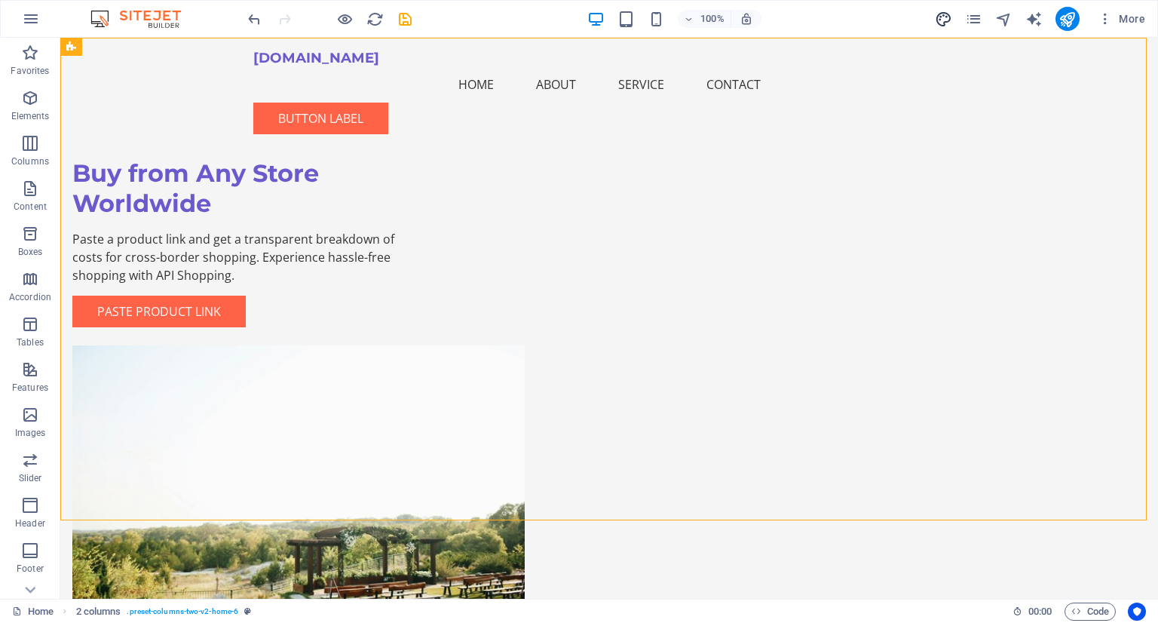
click at [945, 14] on icon "design" at bounding box center [943, 19] width 17 height 17
select select "rem"
select select "200"
select select "px"
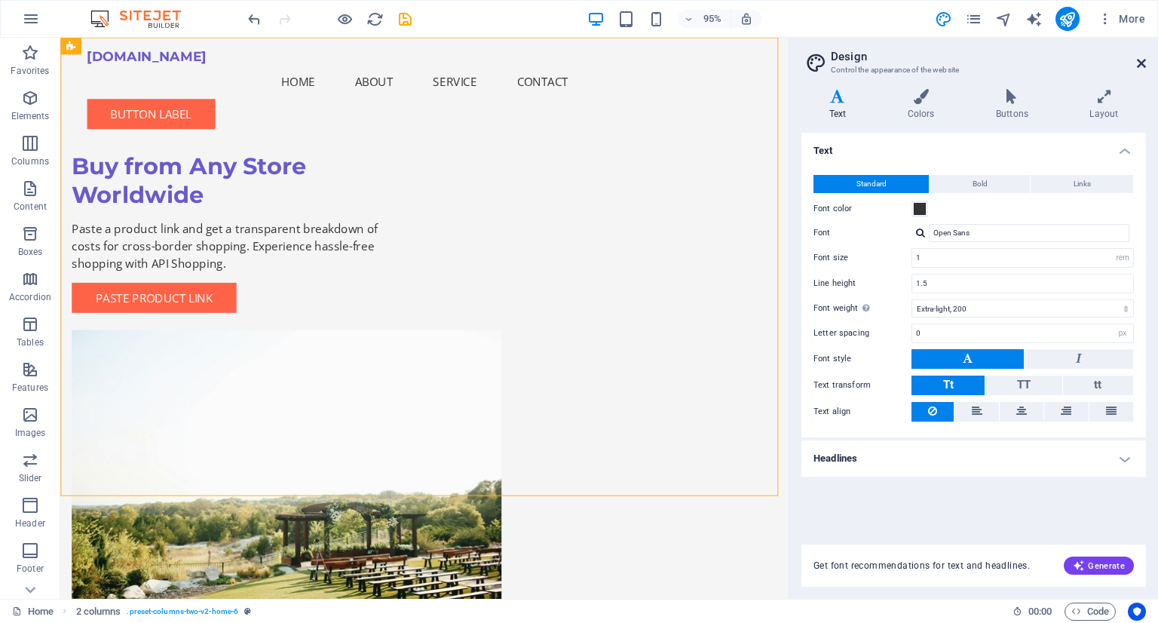
click at [1143, 60] on icon at bounding box center [1140, 63] width 9 height 12
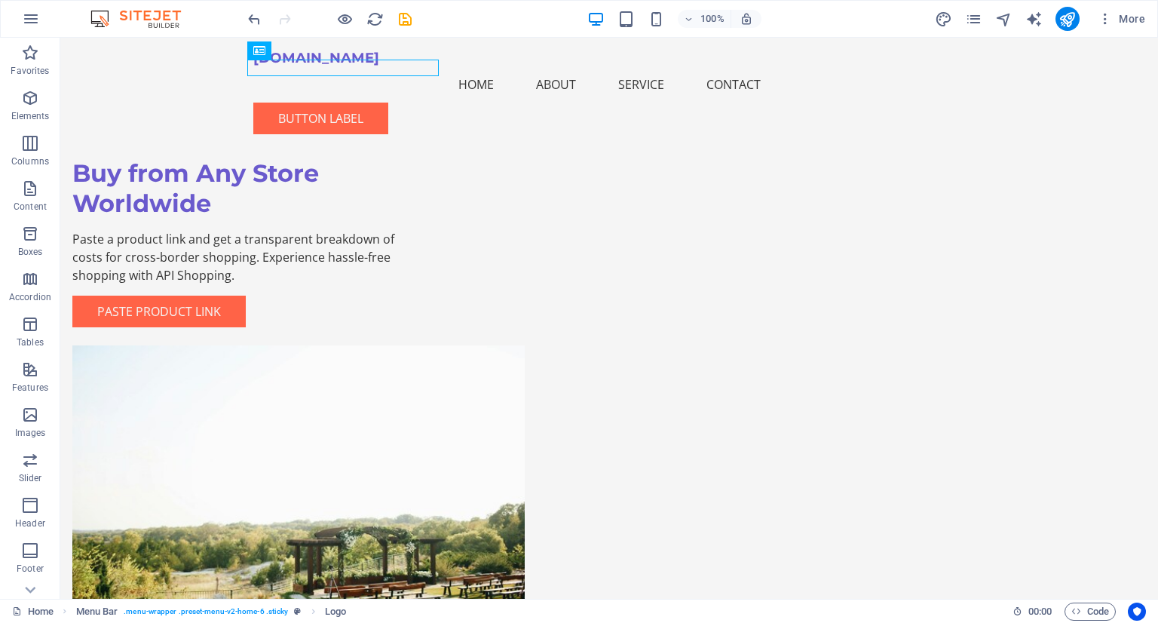
drag, startPoint x: 369, startPoint y: 63, endPoint x: 371, endPoint y: 75, distance: 11.5
click at [371, 66] on div "[DOMAIN_NAME]" at bounding box center [608, 58] width 711 height 17
click at [356, 64] on div "[DOMAIN_NAME]" at bounding box center [608, 58] width 711 height 17
drag, startPoint x: 320, startPoint y: 85, endPoint x: 265, endPoint y: 62, distance: 59.1
click at [891, 102] on div "Button label" at bounding box center [608, 118] width 711 height 32
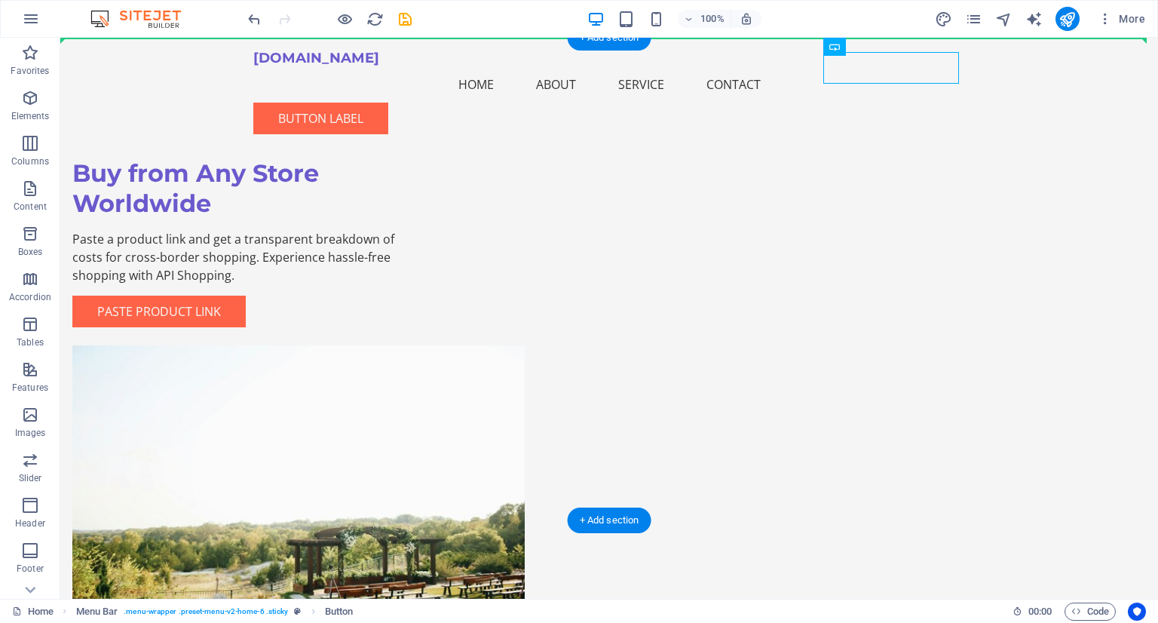
drag, startPoint x: 892, startPoint y: 67, endPoint x: 893, endPoint y: 136, distance: 69.3
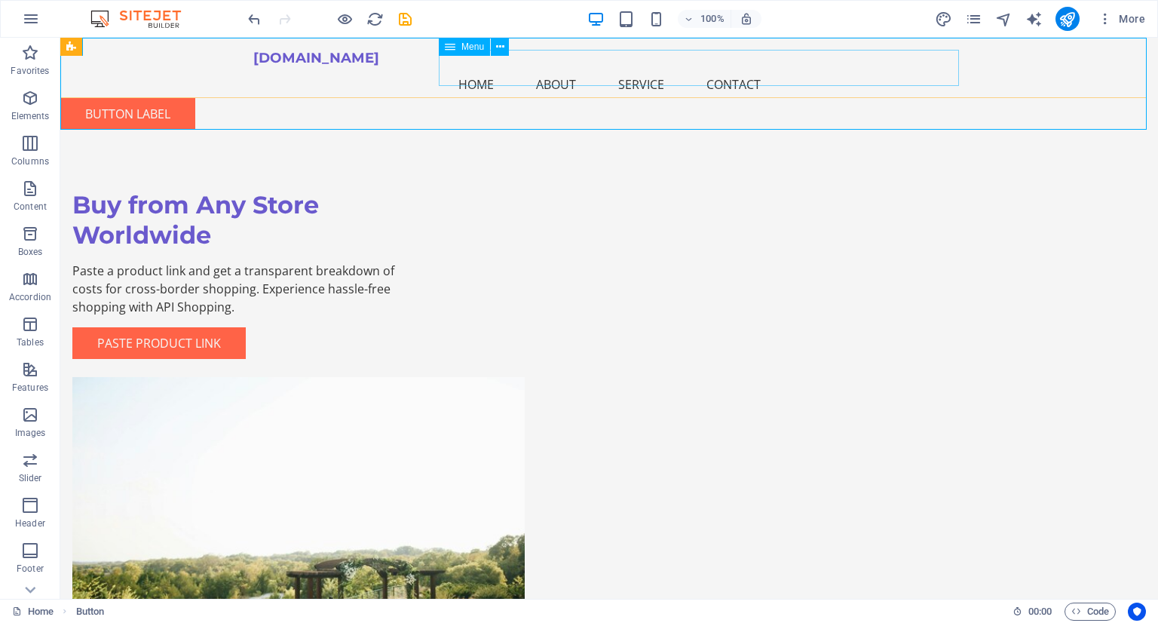
click at [717, 66] on nav "Home About Service Contact" at bounding box center [608, 84] width 711 height 36
click at [451, 66] on nav "Home About Service Contact" at bounding box center [608, 84] width 711 height 36
select select
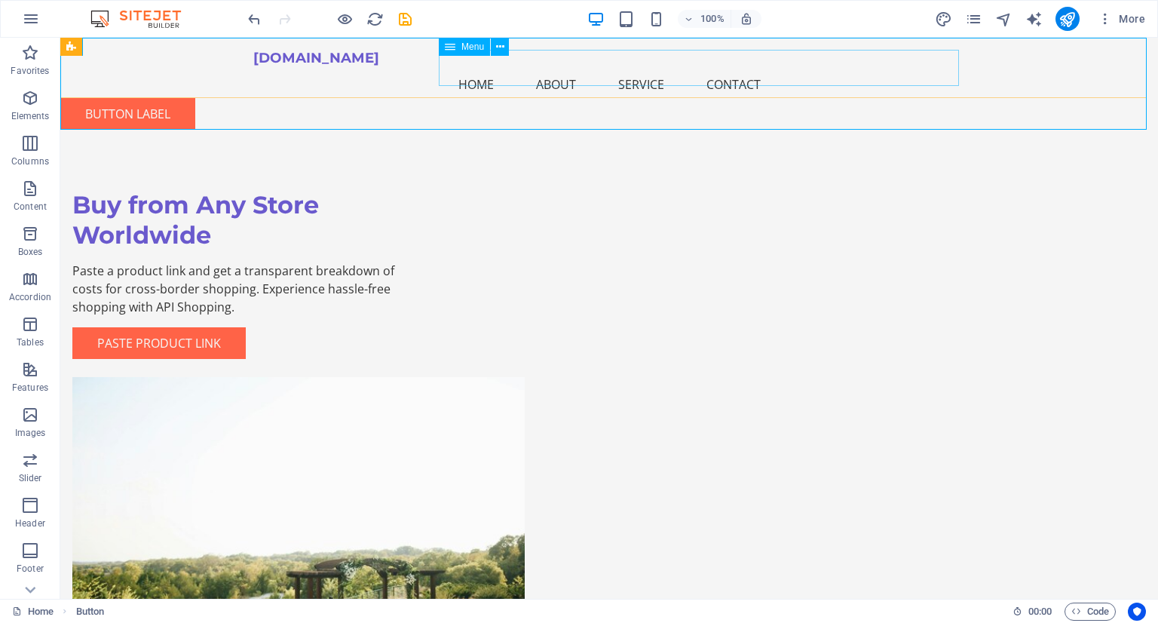
select select
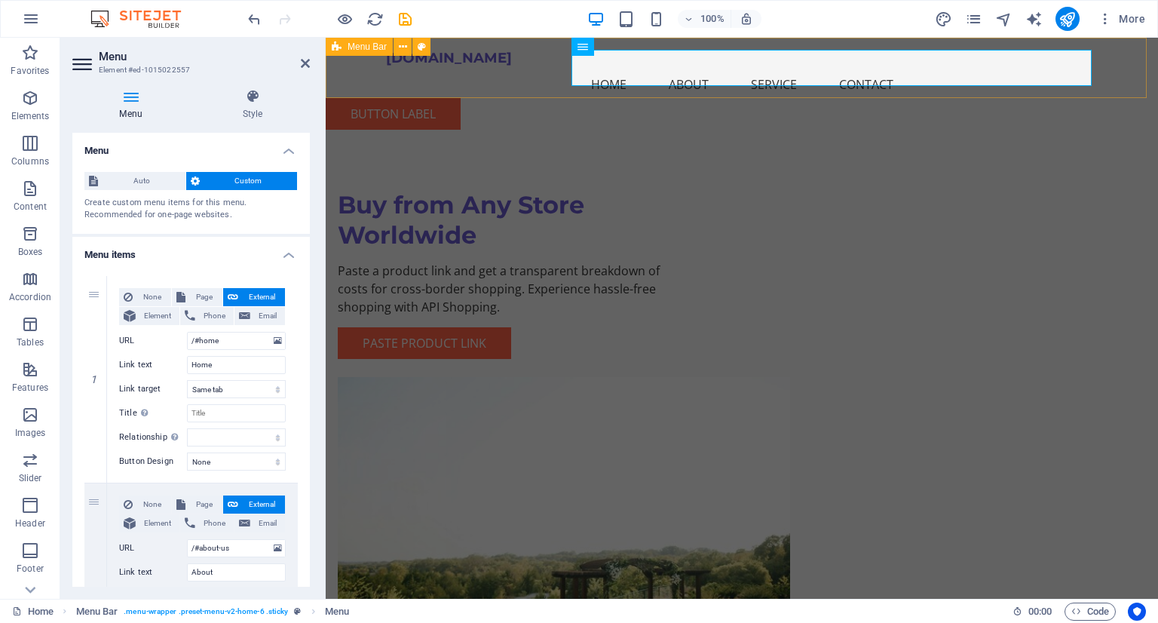
click at [702, 96] on div "apishopping.booksvn.com Menu Home About Service Contact" at bounding box center [742, 76] width 832 height 77
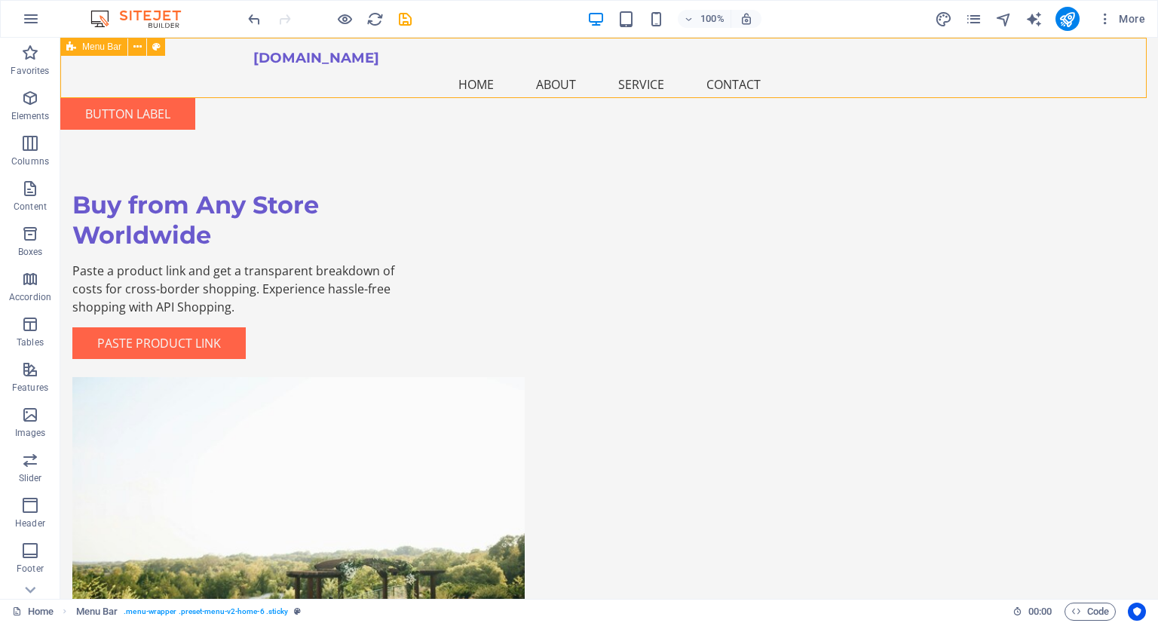
click at [364, 78] on div "apishopping.booksvn.com Menu Home About Service Contact" at bounding box center [608, 76] width 1097 height 77
click at [357, 66] on div "[DOMAIN_NAME]" at bounding box center [608, 58] width 711 height 17
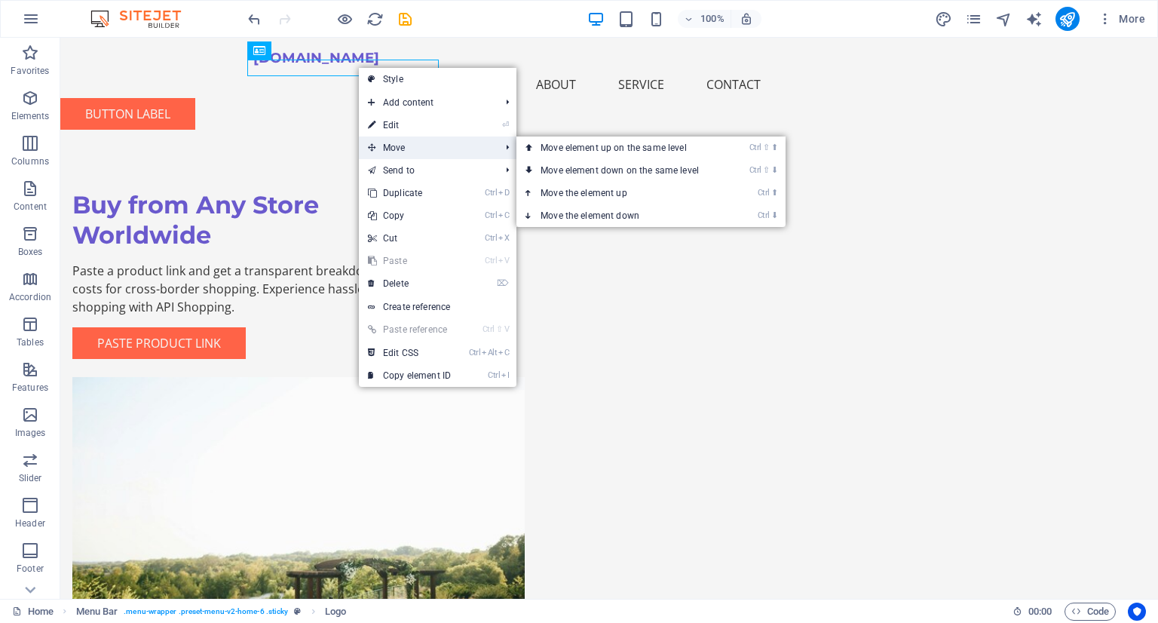
click at [412, 154] on span "Move" at bounding box center [426, 147] width 135 height 23
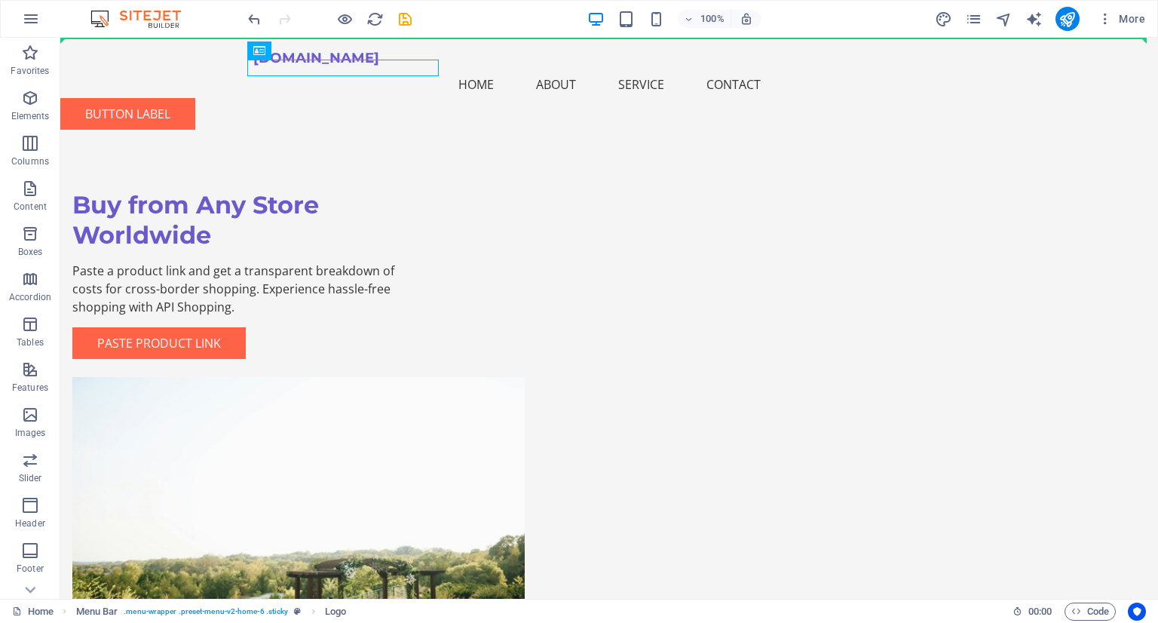
drag, startPoint x: 329, startPoint y: 93, endPoint x: 319, endPoint y: 60, distance: 34.6
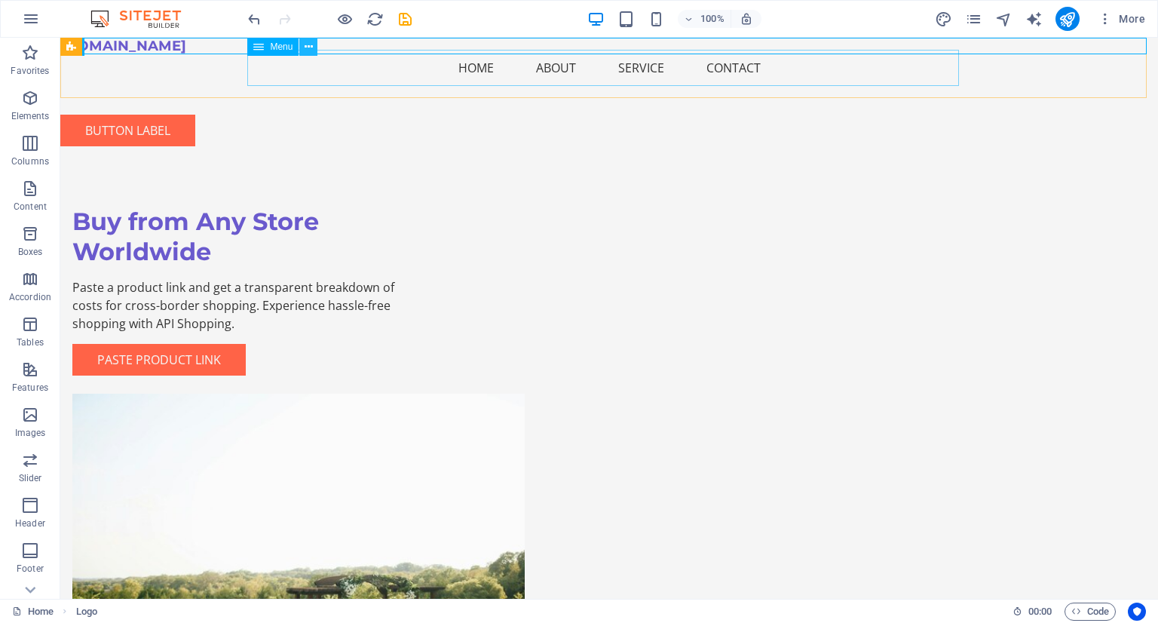
click at [308, 44] on icon at bounding box center [308, 47] width 8 height 16
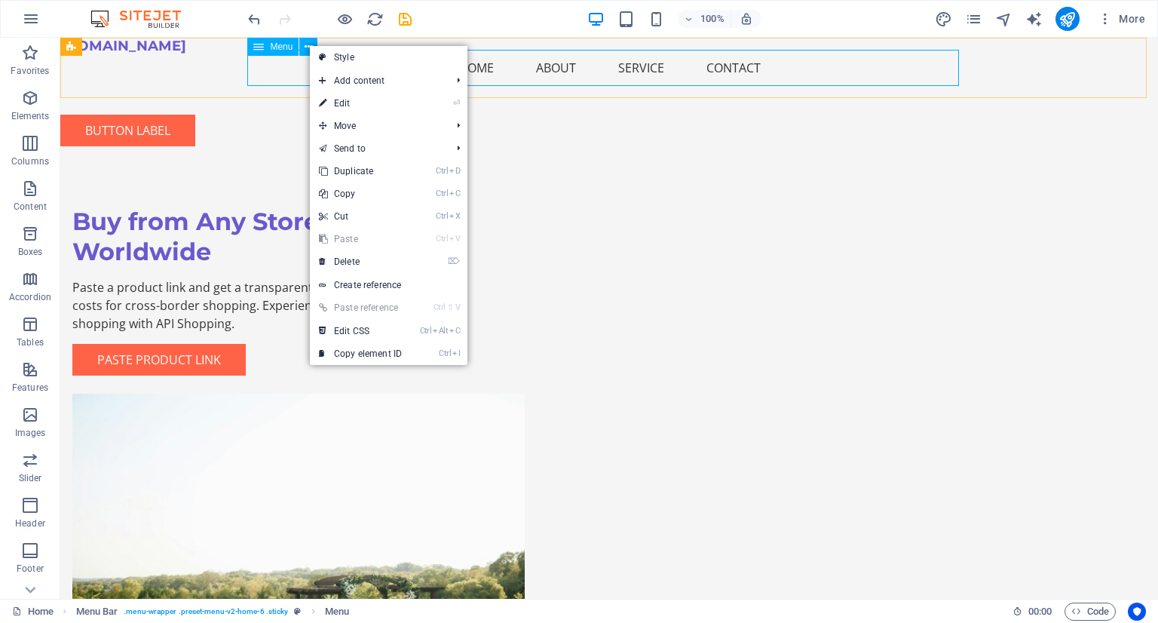
click at [276, 73] on nav "Home About Service Contact" at bounding box center [608, 68] width 711 height 36
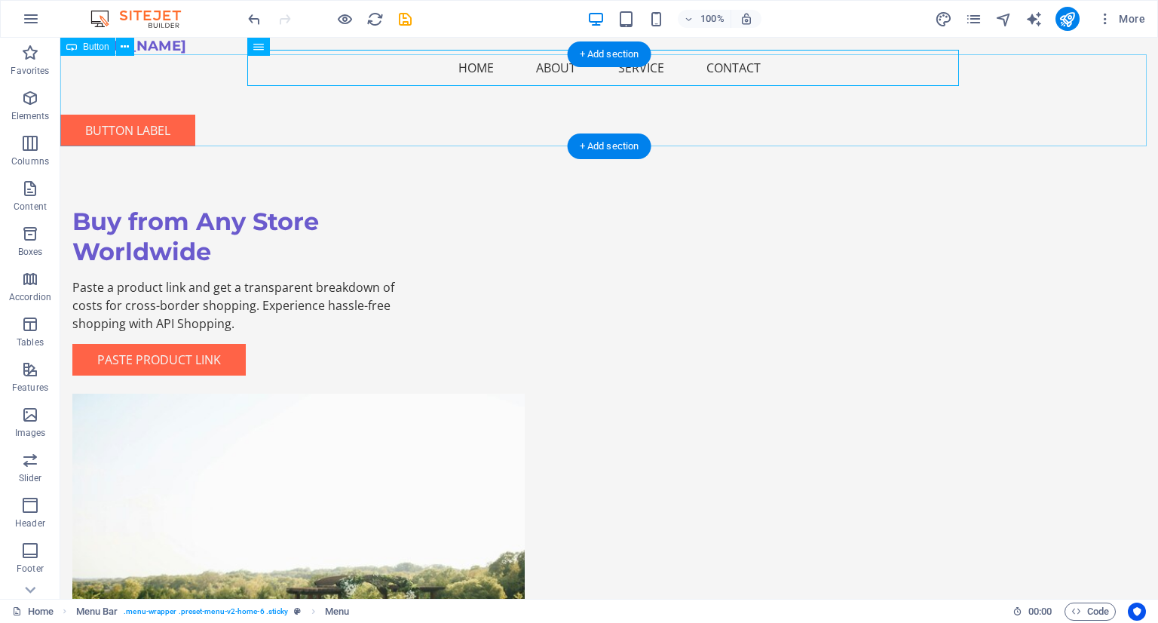
click at [448, 121] on div "Button label" at bounding box center [608, 100] width 1097 height 92
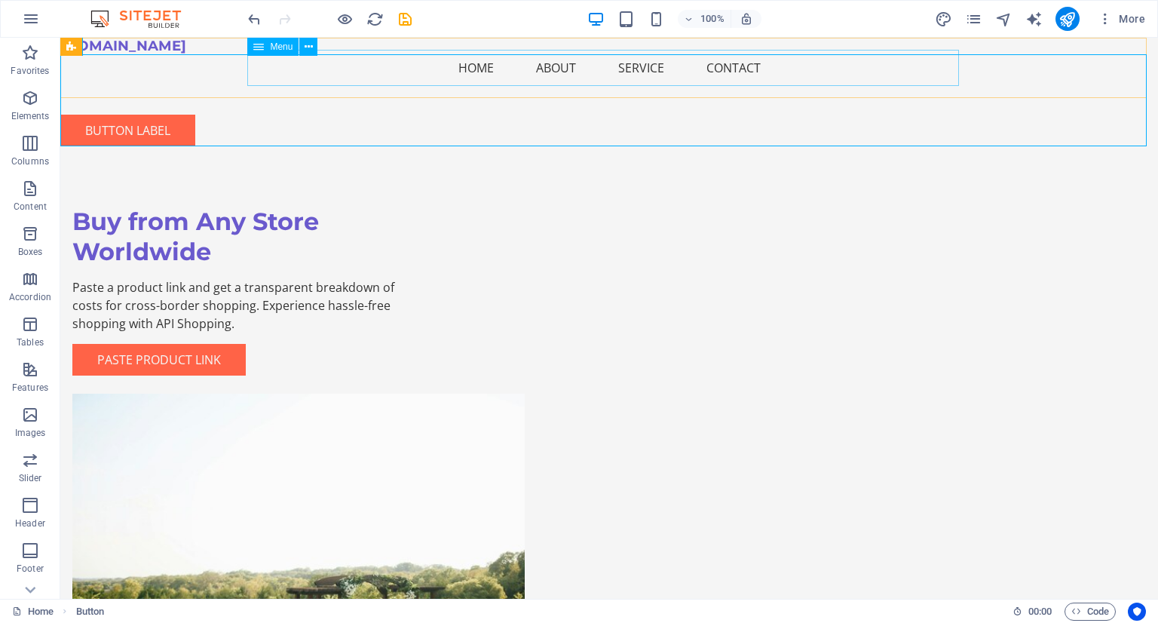
click at [473, 69] on nav "Home About Service Contact" at bounding box center [608, 68] width 711 height 36
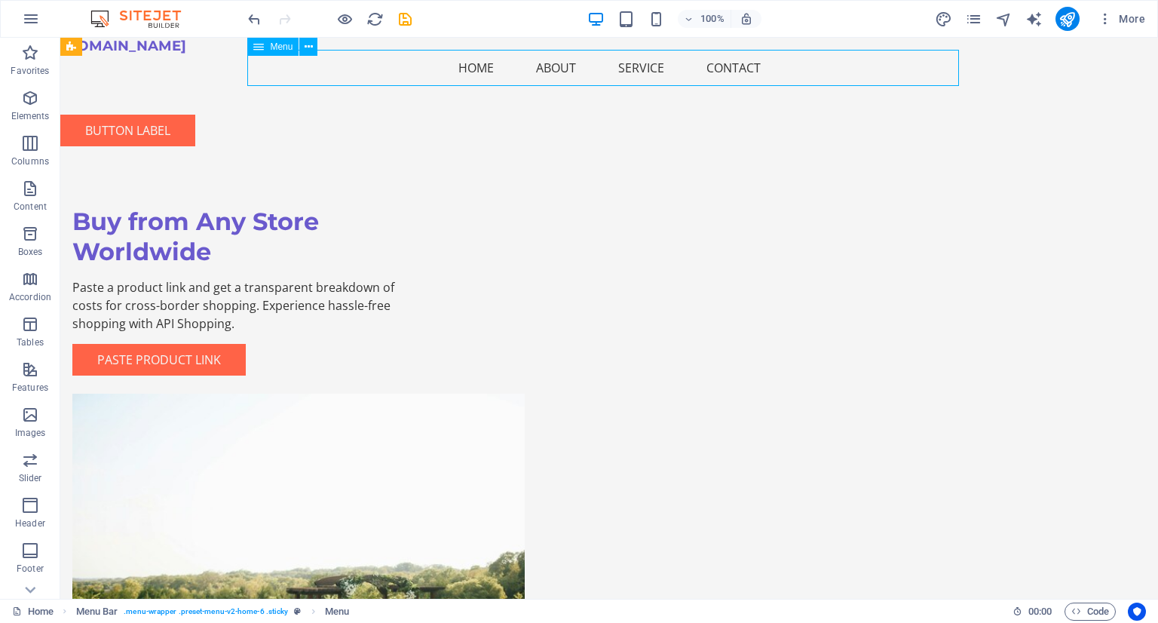
click at [562, 83] on nav "Home About Service Contact" at bounding box center [608, 68] width 711 height 36
click at [710, 93] on div "Menu Home About Service Contact" at bounding box center [608, 68] width 1097 height 60
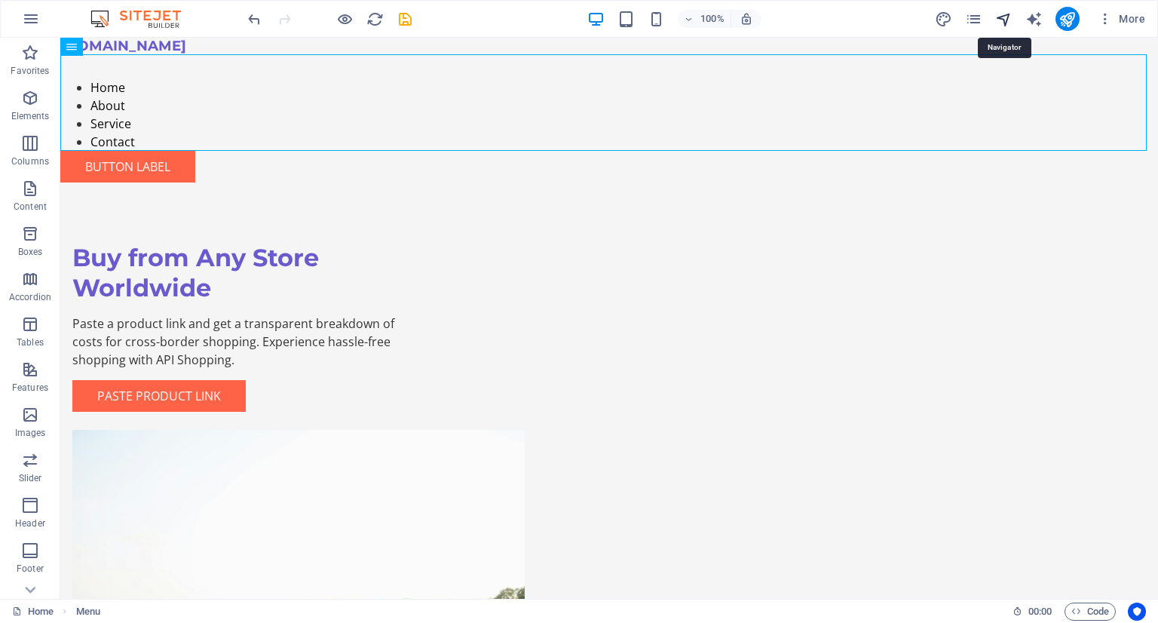
click at [1002, 19] on icon "navigator" at bounding box center [1003, 19] width 17 height 17
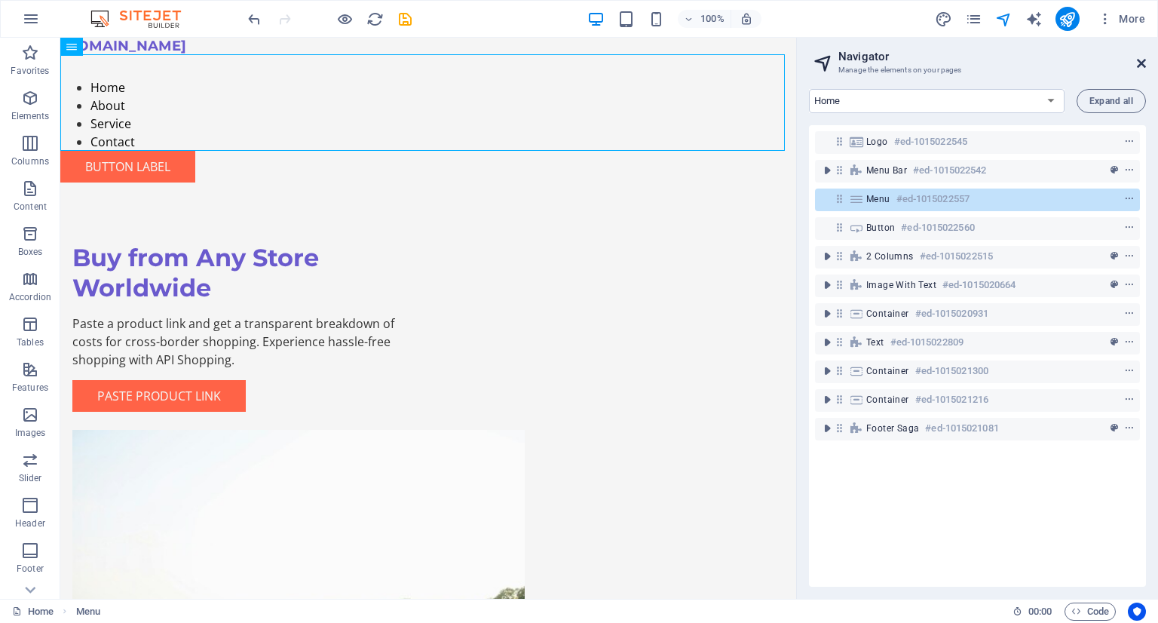
click at [1139, 62] on icon at bounding box center [1140, 63] width 9 height 12
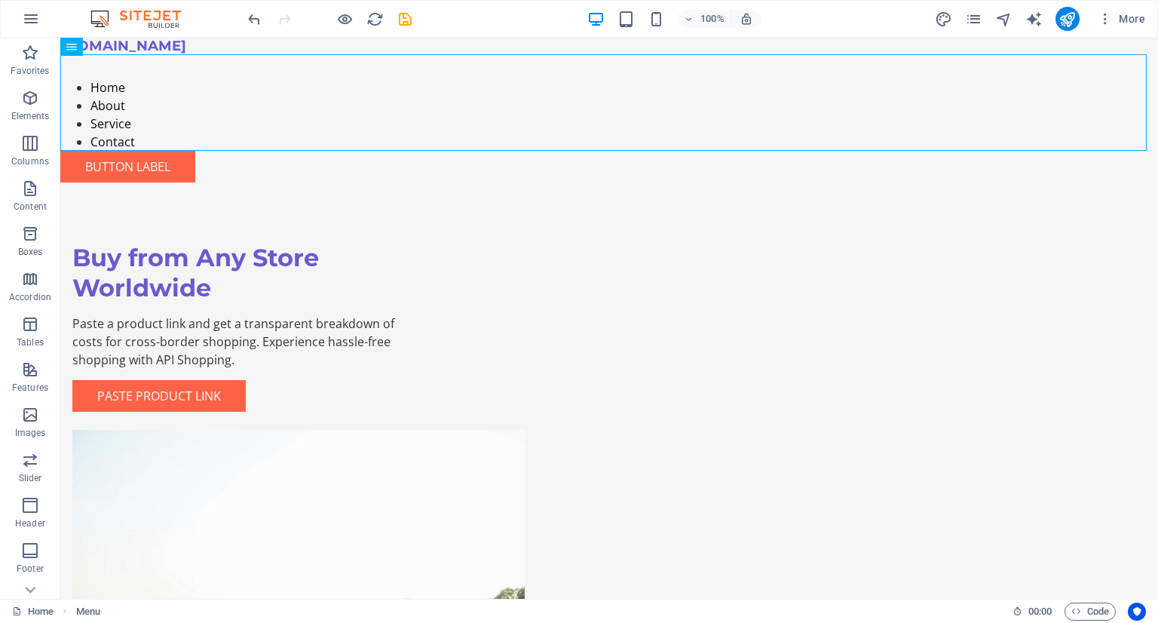
click at [983, 16] on div "More" at bounding box center [1043, 19] width 216 height 24
click at [963, 24] on div "More" at bounding box center [1043, 19] width 216 height 24
click at [993, 14] on div "More" at bounding box center [1043, 19] width 216 height 24
click at [978, 24] on icon "pages" at bounding box center [973, 19] width 17 height 17
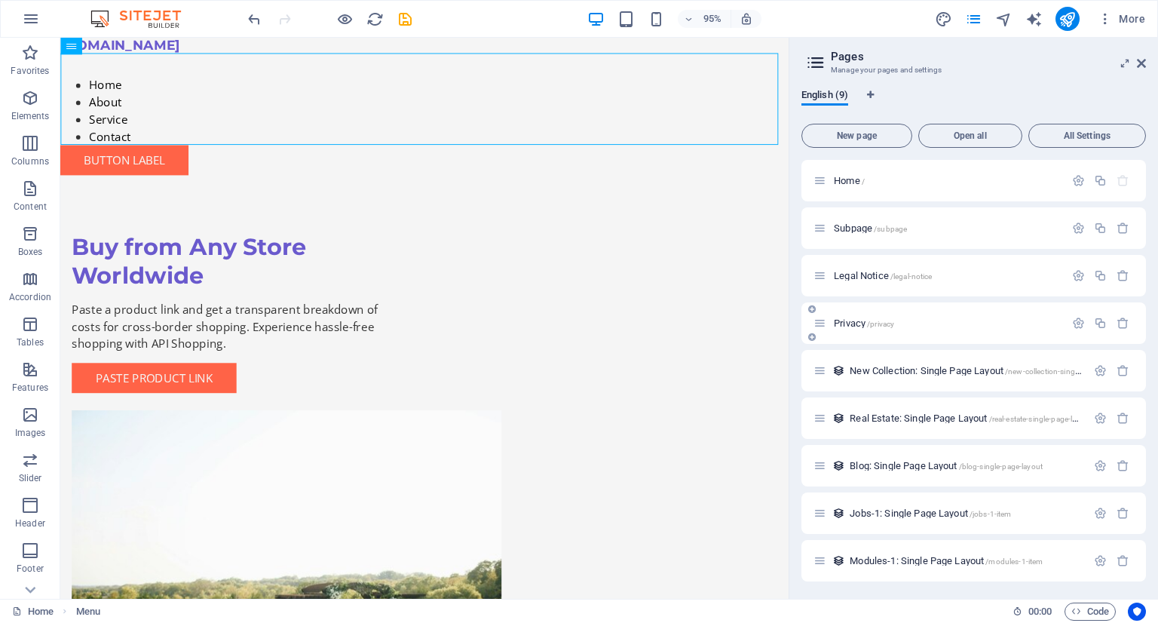
scroll to position [1, 0]
click at [1073, 176] on icon "button" at bounding box center [1078, 179] width 13 height 13
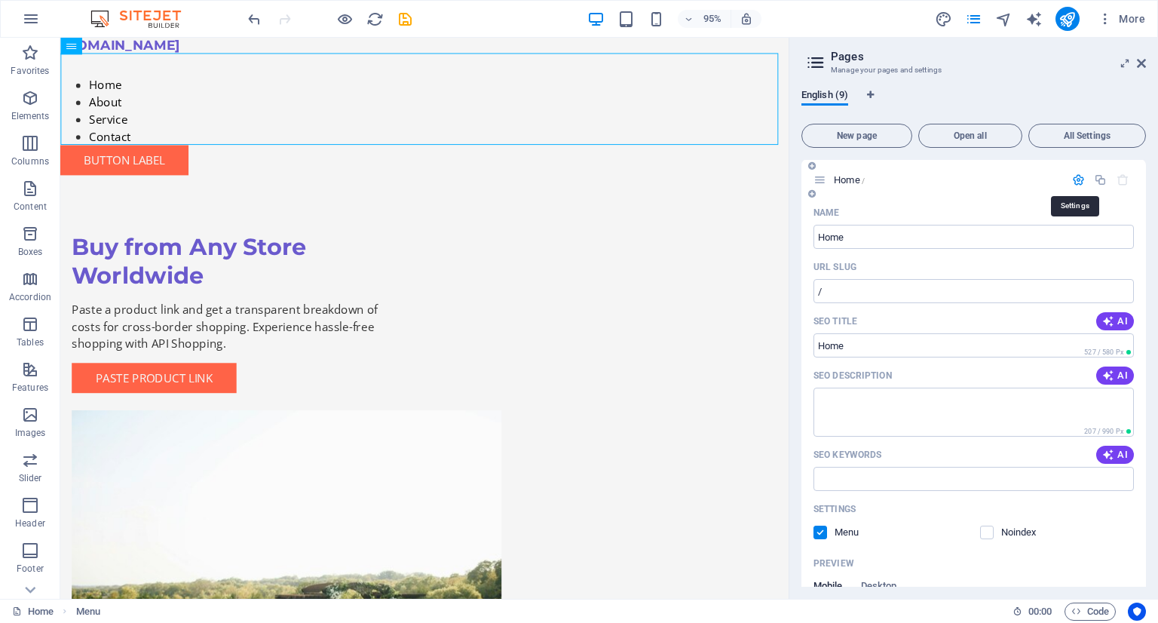
click at [1073, 176] on icon "button" at bounding box center [1078, 179] width 13 height 13
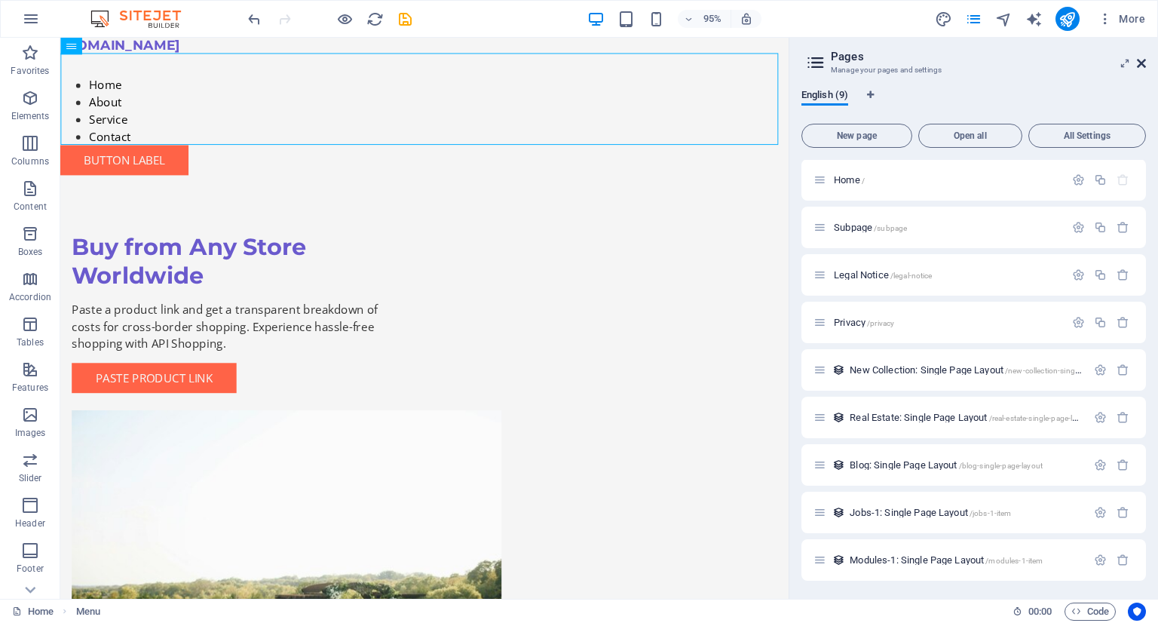
click at [1143, 65] on icon at bounding box center [1140, 63] width 9 height 12
